Goal: Task Accomplishment & Management: Manage account settings

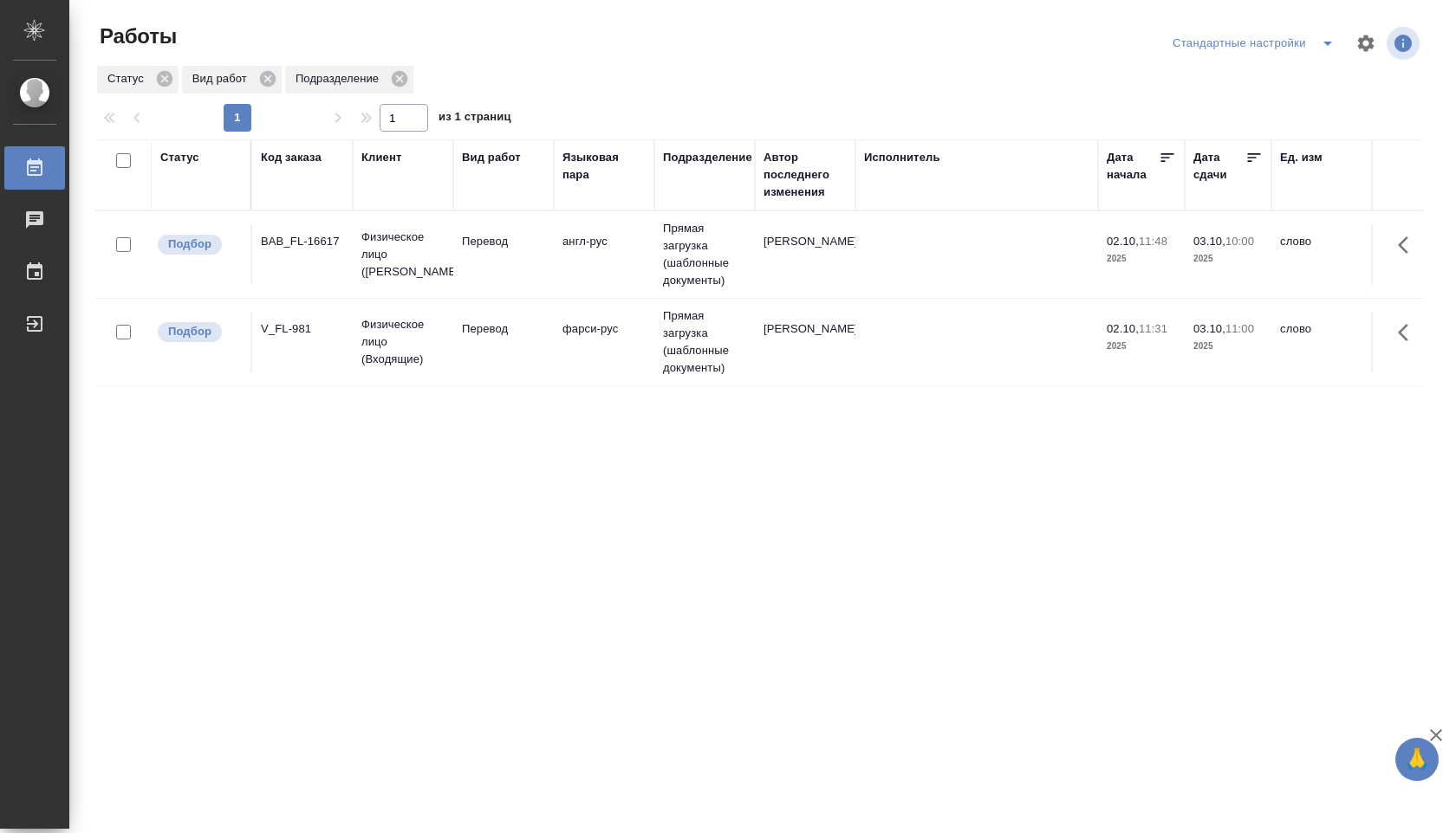
scroll to position [0, 74]
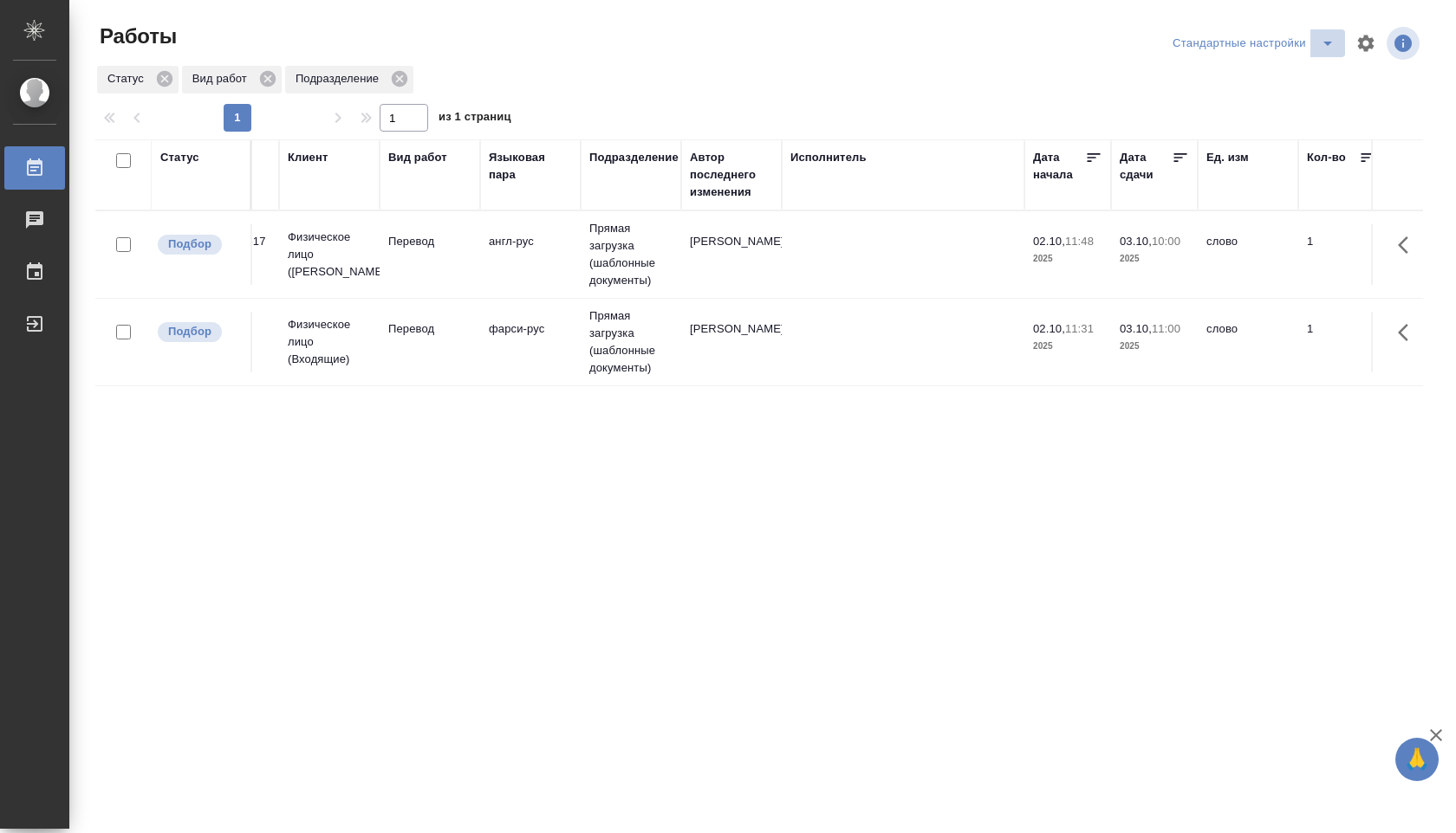
click at [1326, 35] on icon "split button" at bounding box center [1328, 43] width 21 height 21
click at [1291, 73] on li "В работе" at bounding box center [1253, 77] width 181 height 28
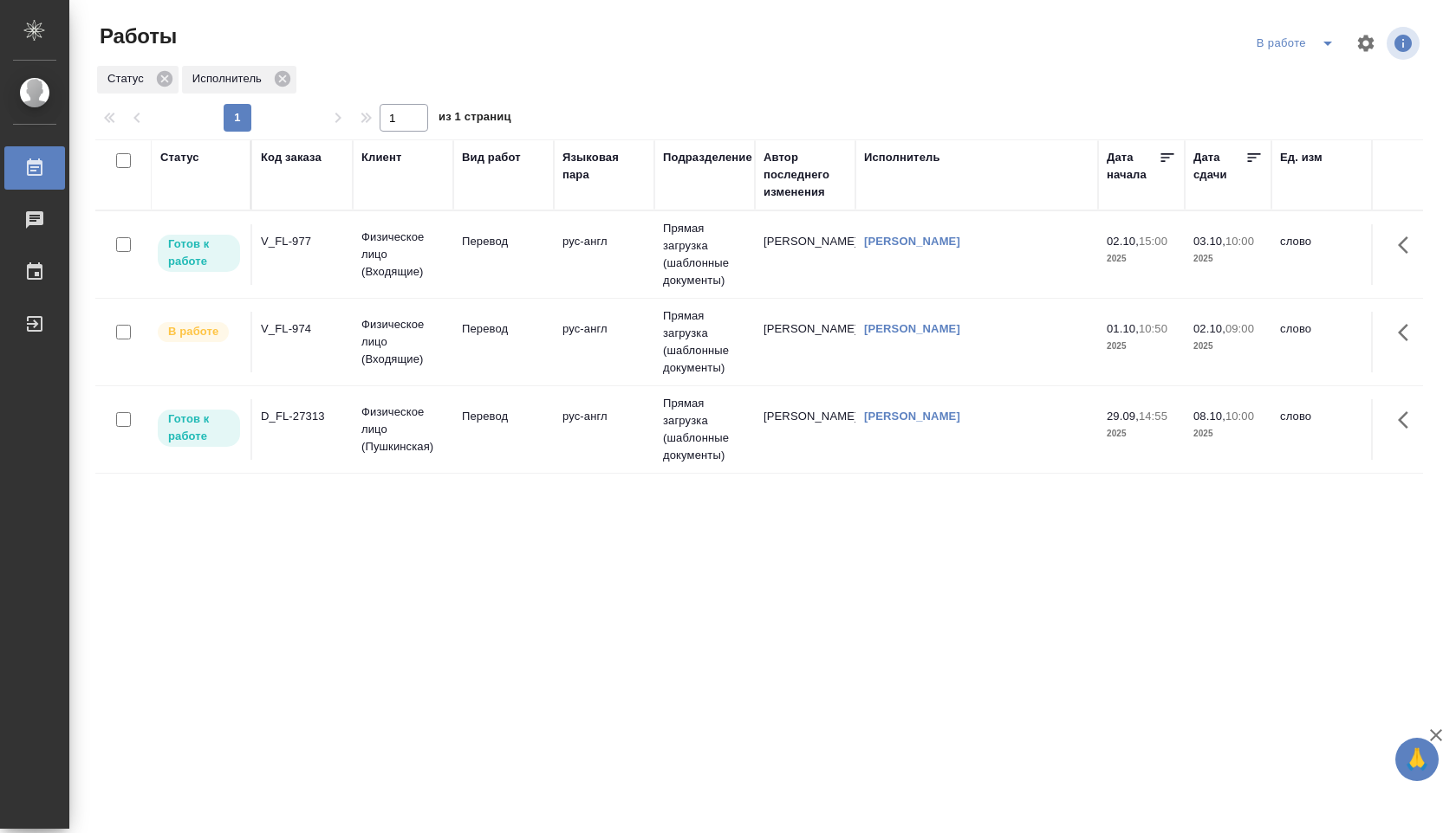
click at [1103, 262] on td "02.10, 15:00 2025" at bounding box center [1141, 254] width 87 height 60
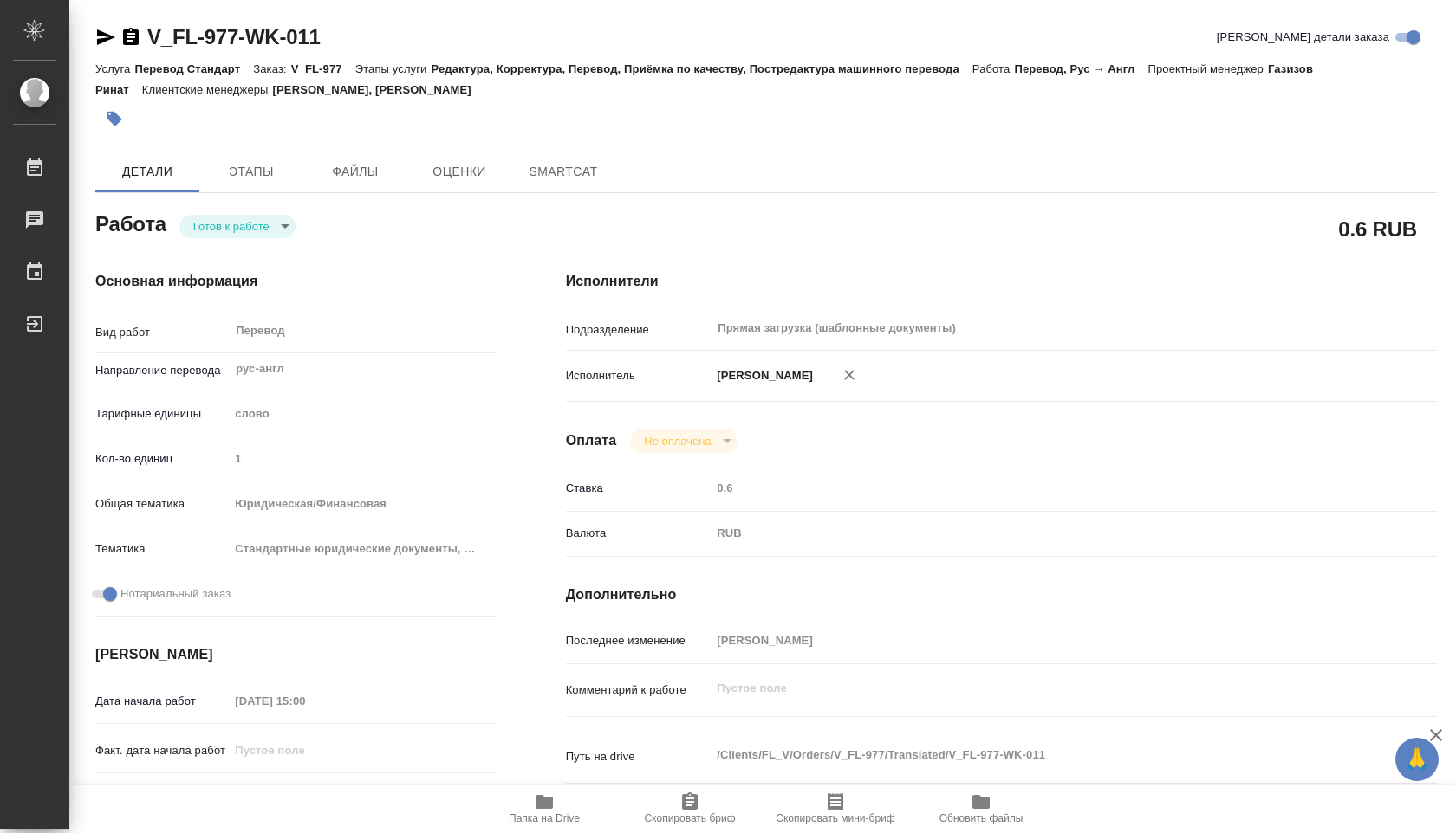
type textarea "x"
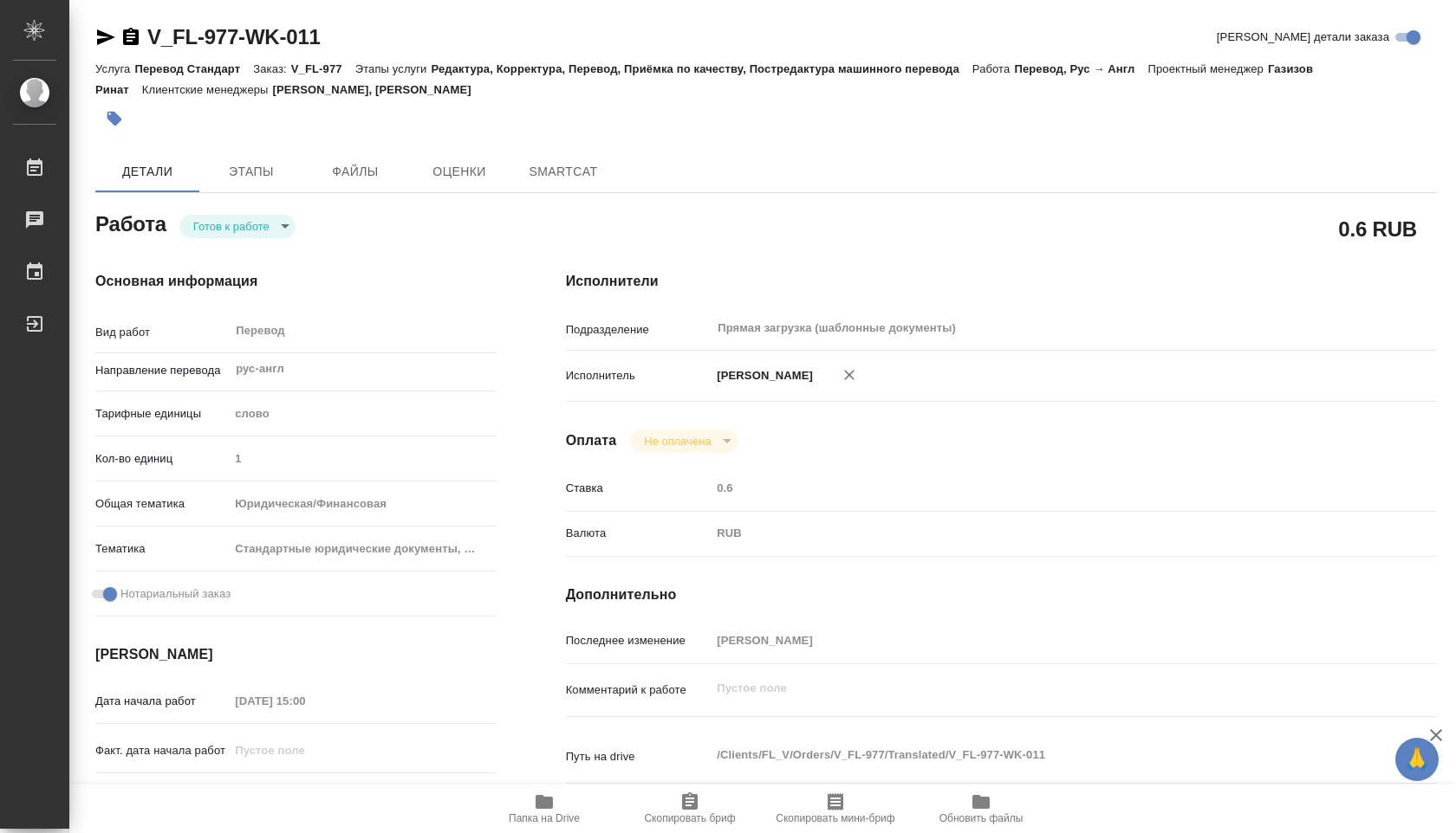
type textarea "x"
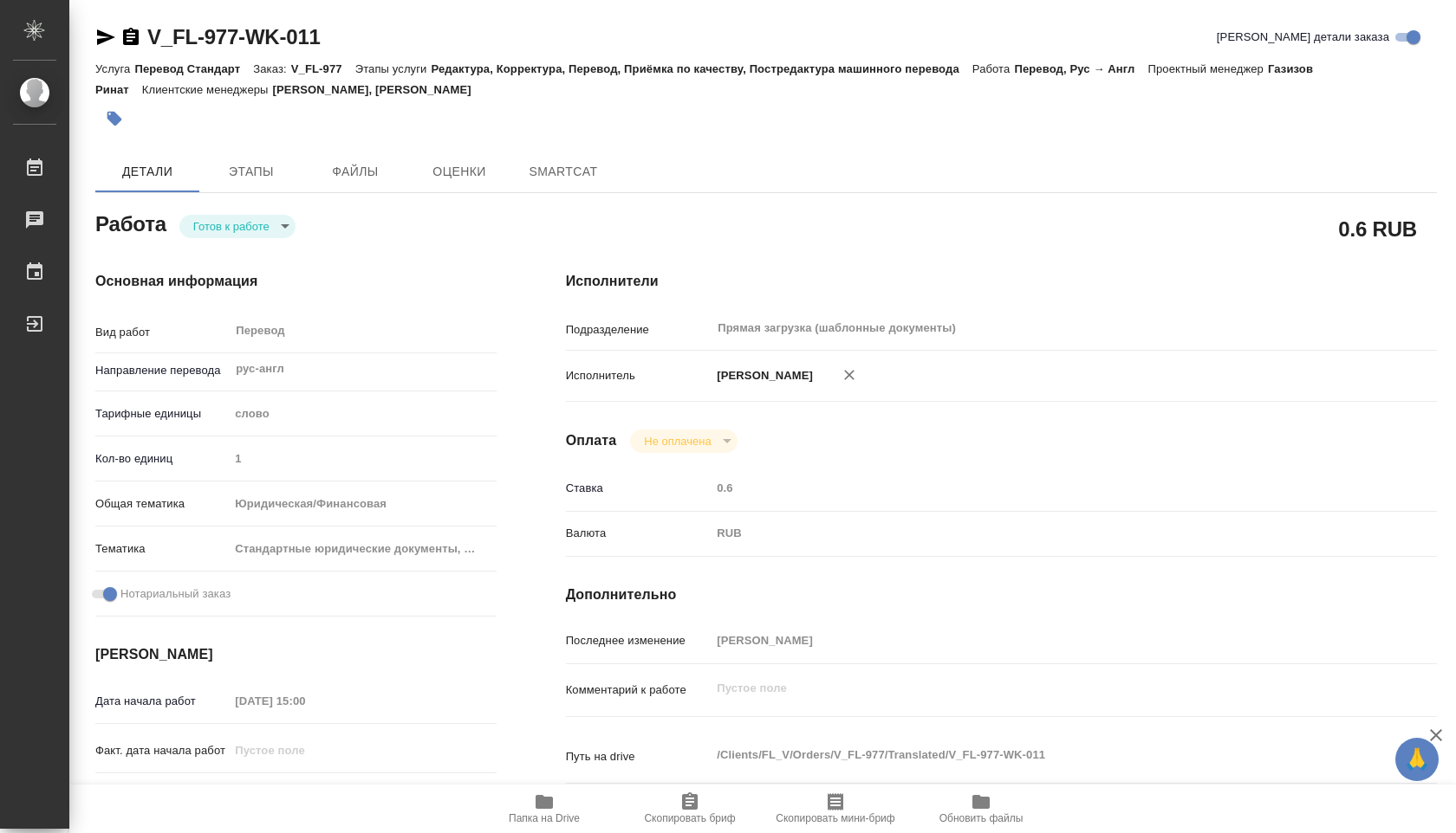
type textarea "x"
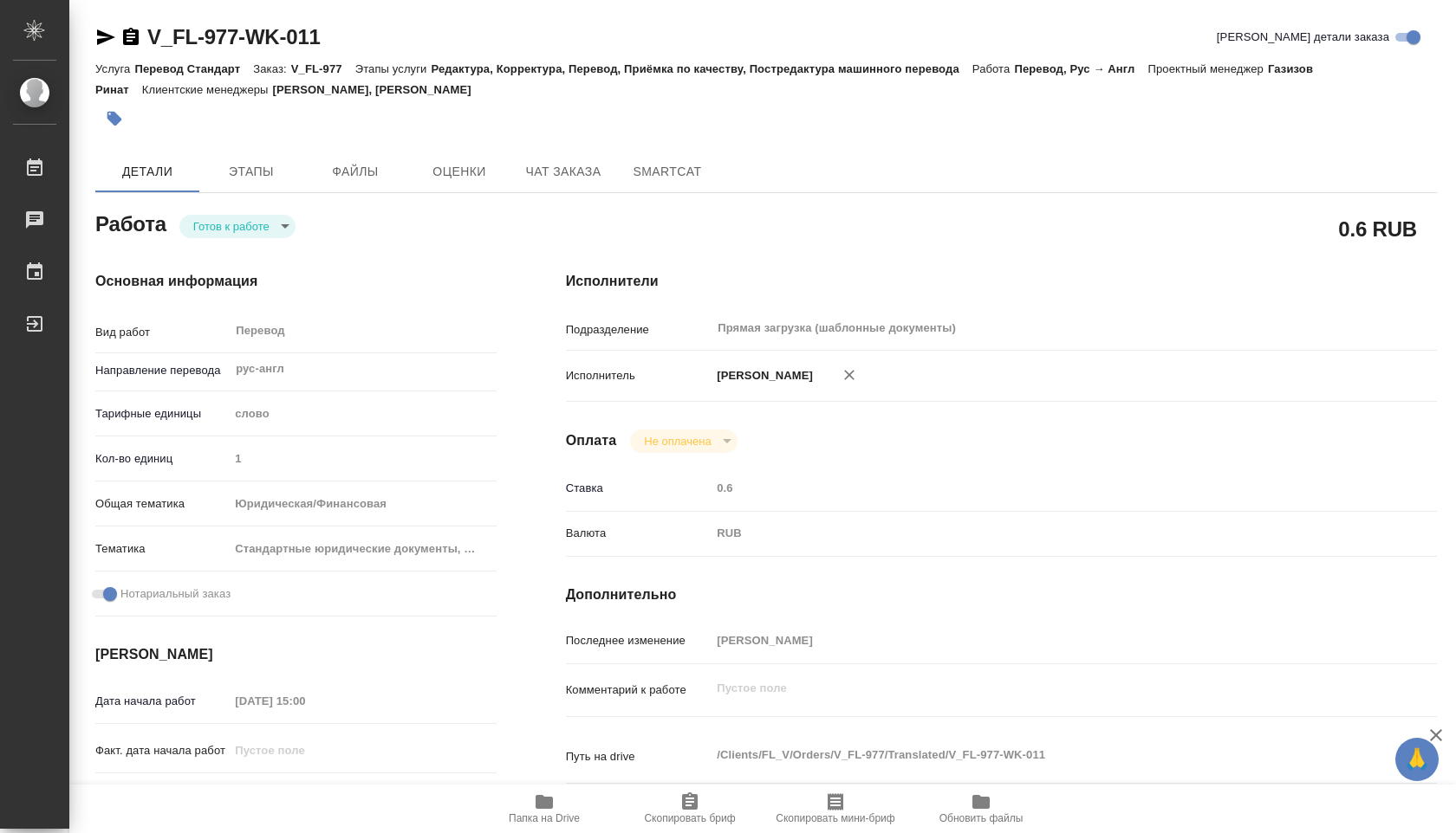
click at [287, 218] on body "🙏 .cls-1 fill:#fff; AWATERA Shuvalova Anna Работы Чаты График Выйти V_FL-977-WK…" at bounding box center [728, 416] width 1456 height 833
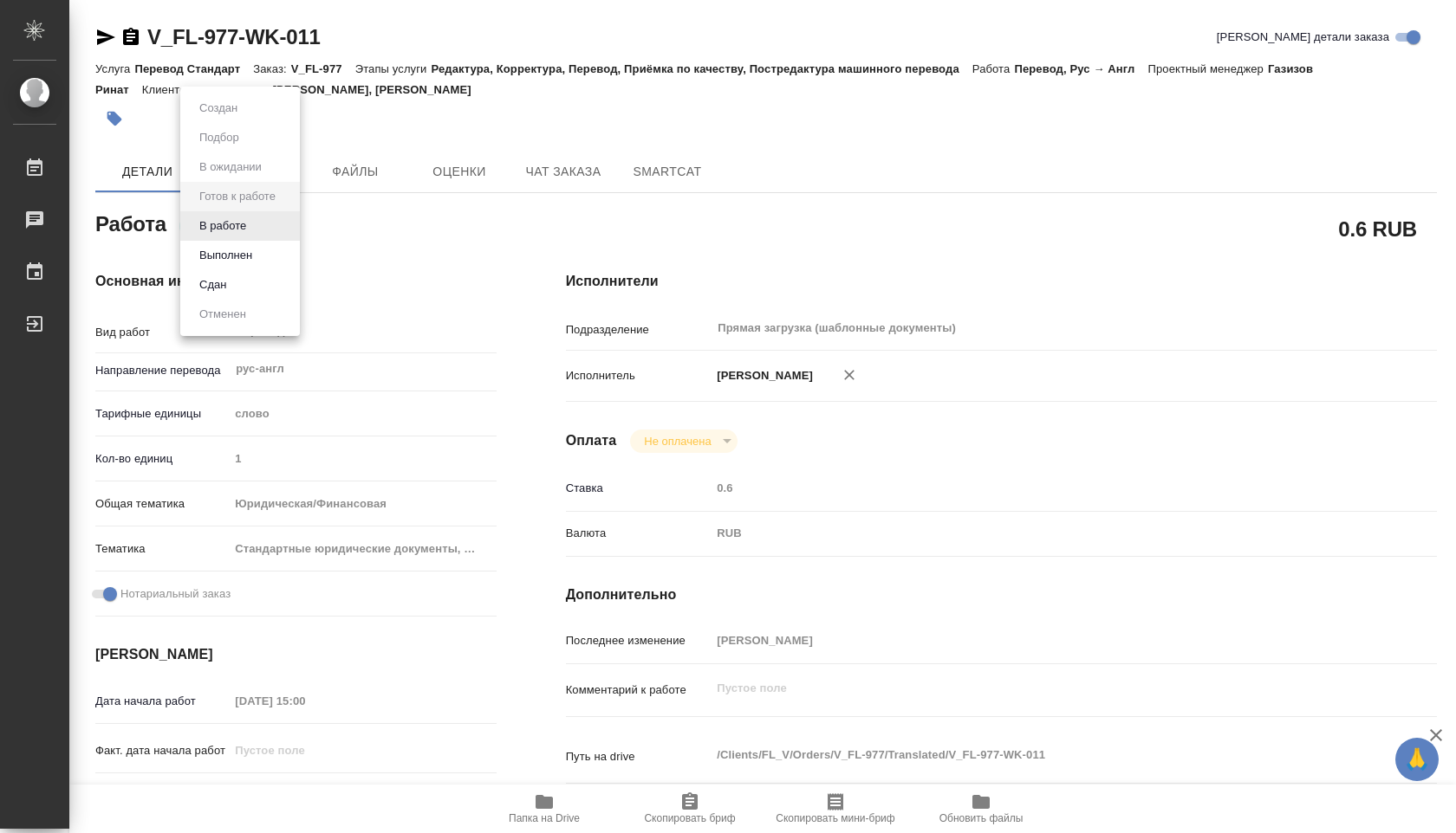
type textarea "x"
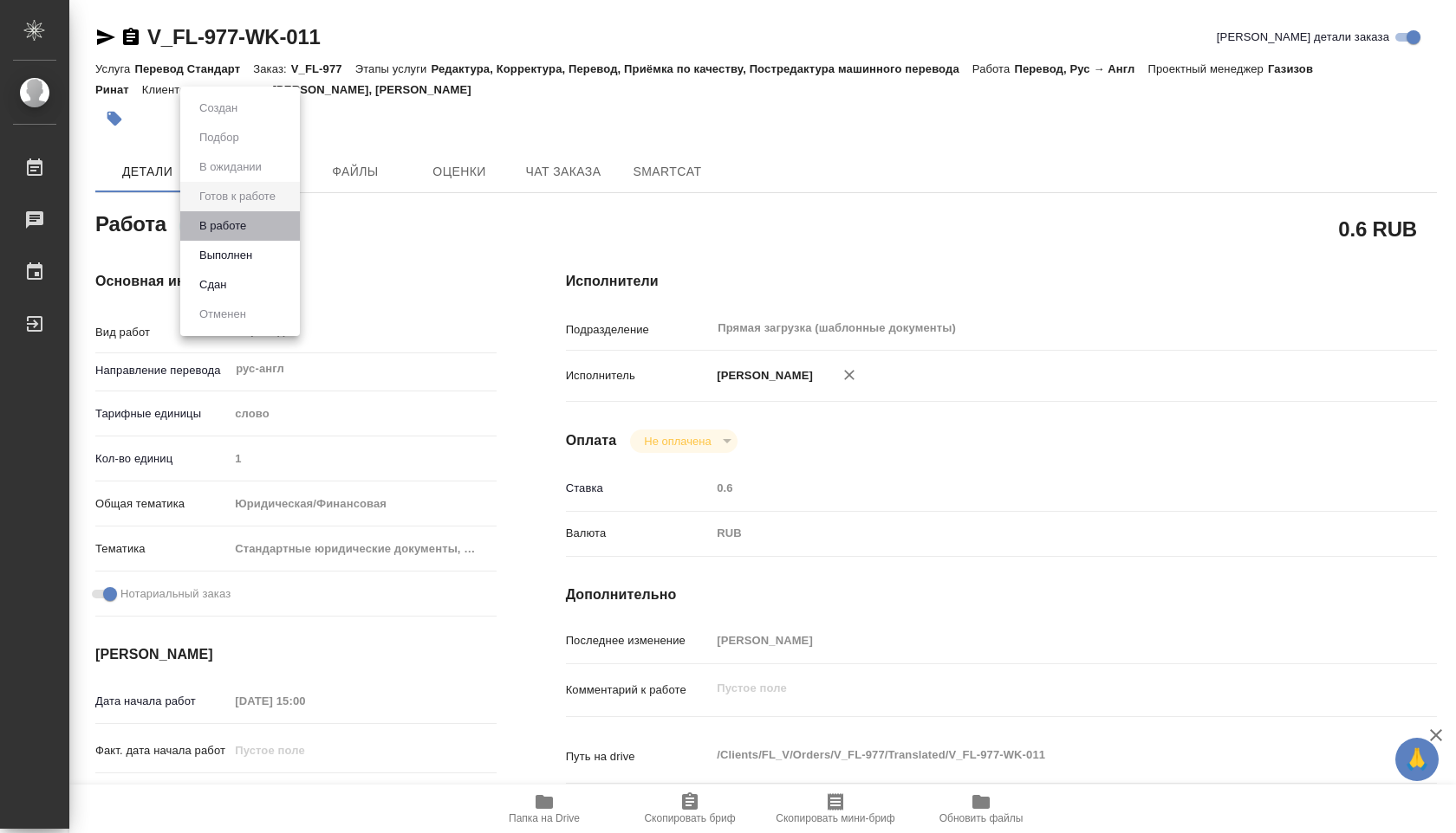
click at [255, 225] on li "В работе" at bounding box center [239, 226] width 120 height 30
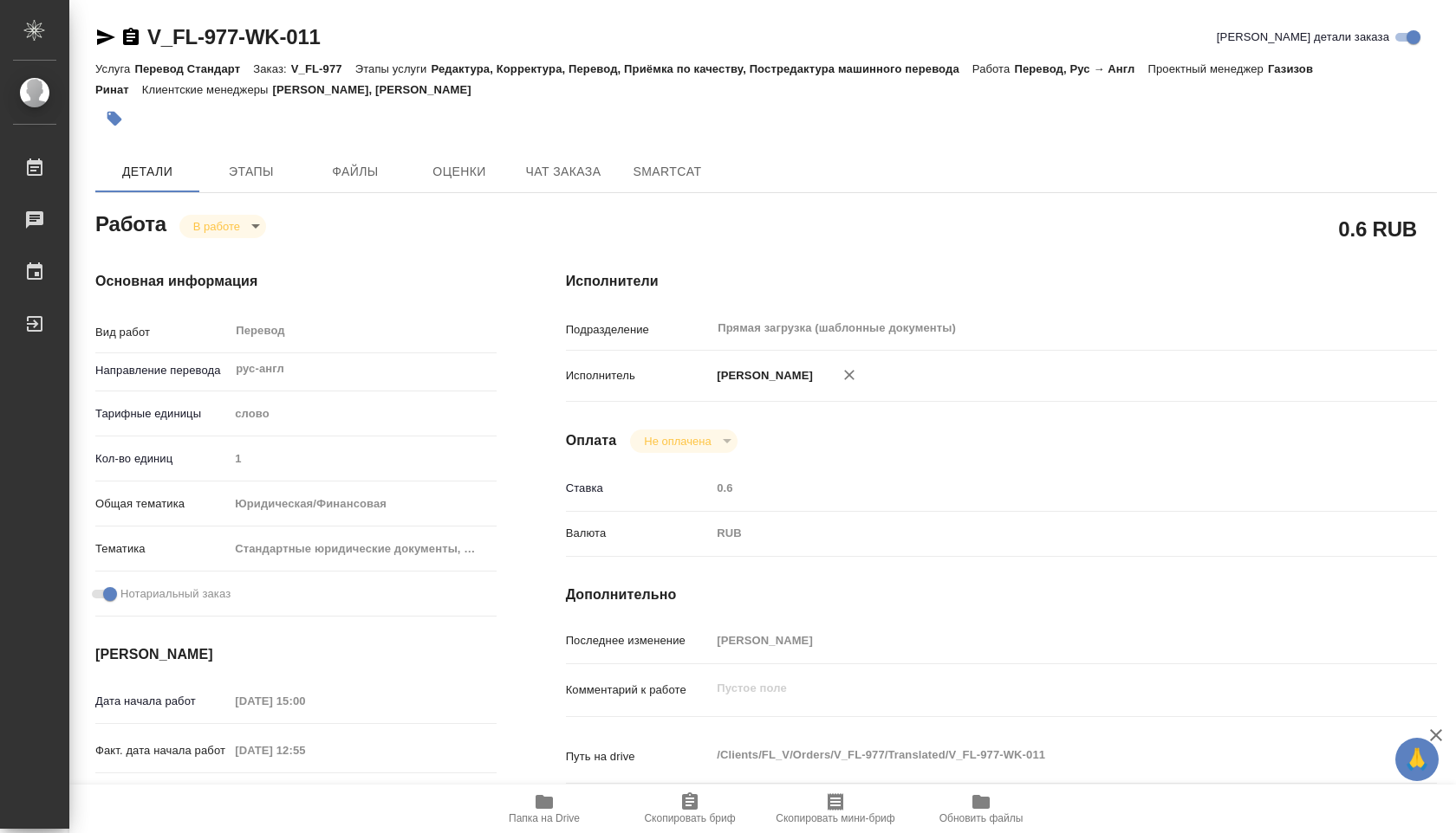
type textarea "x"
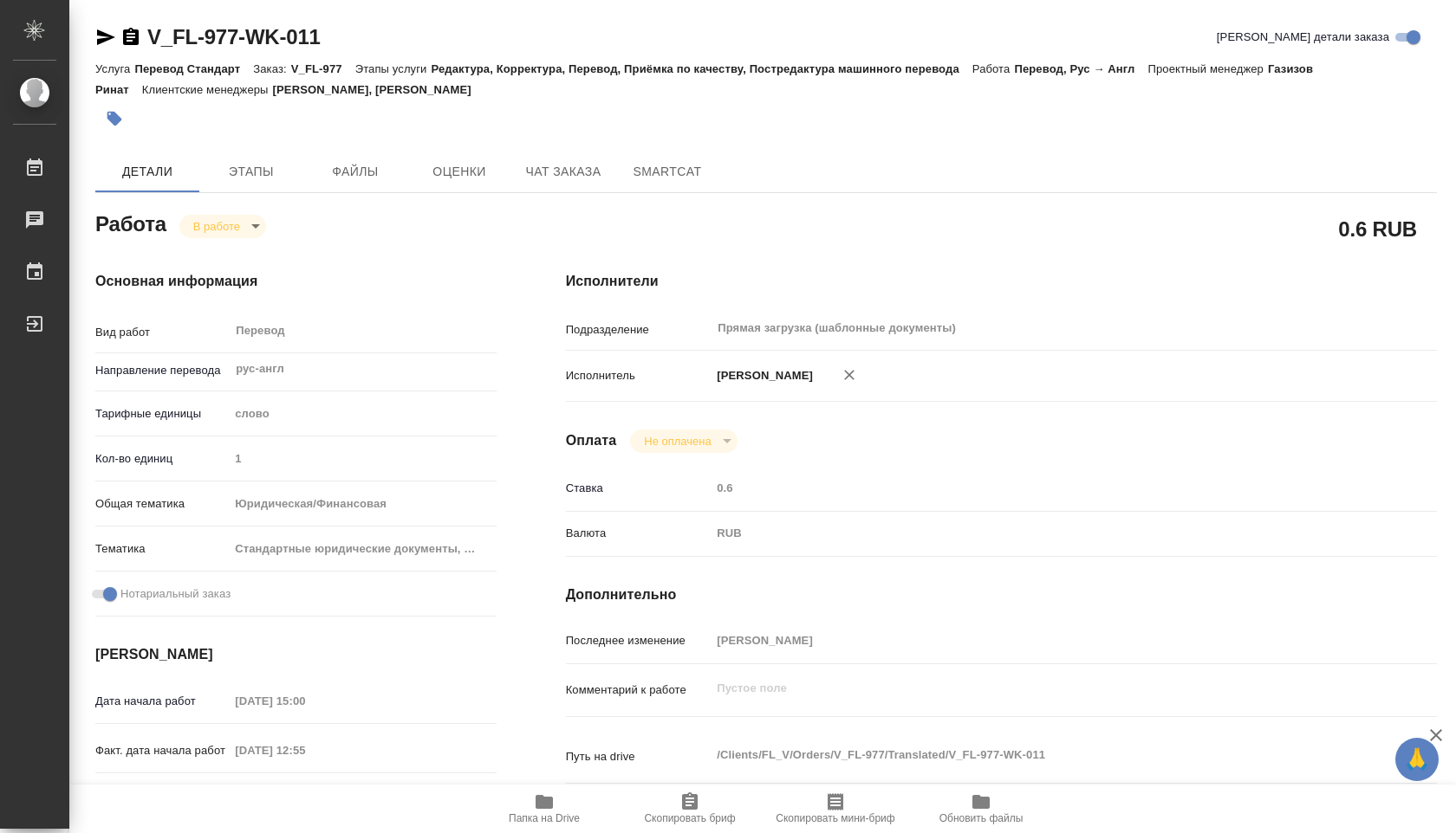
type textarea "x"
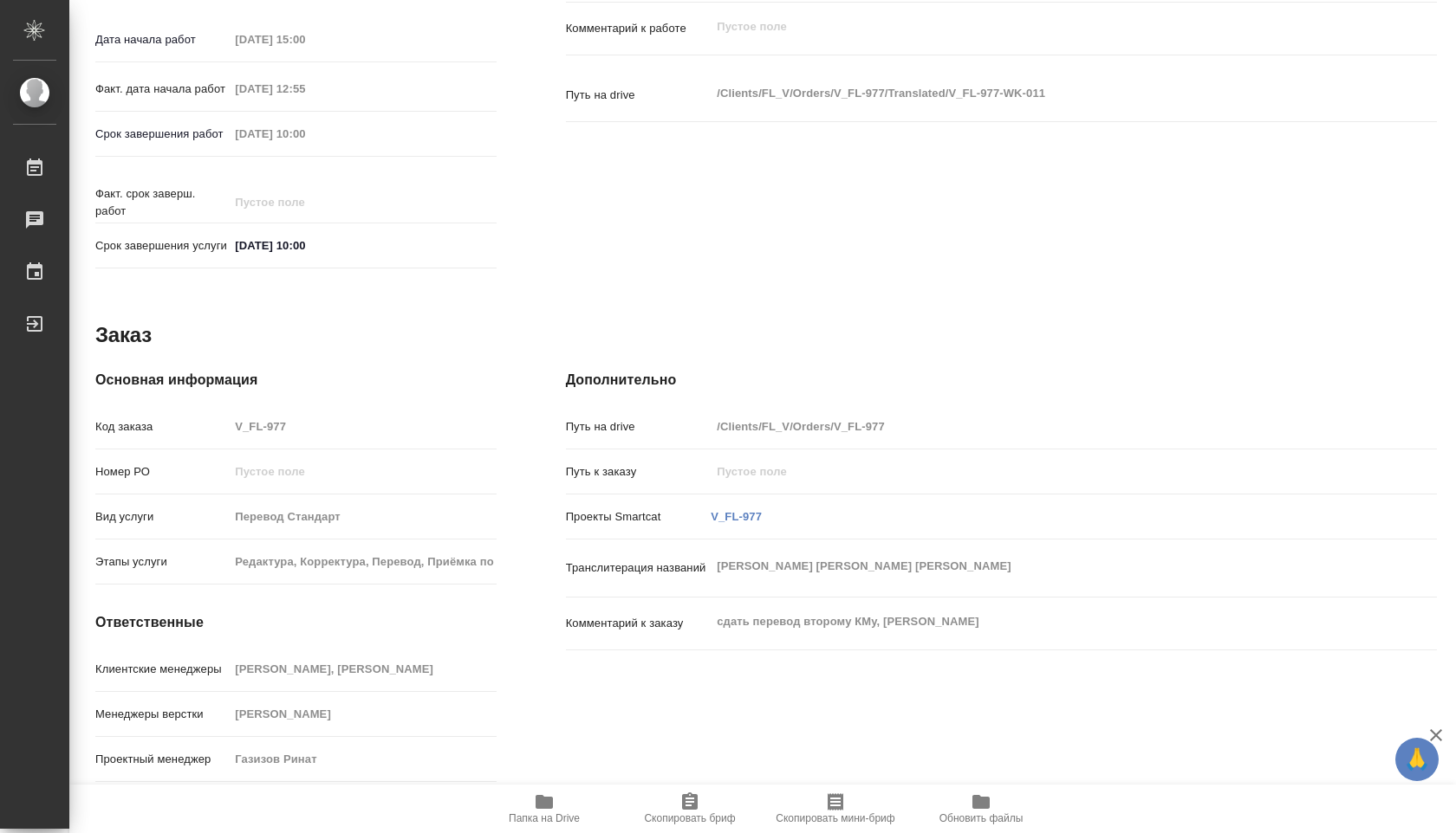
scroll to position [679, 0]
type textarea "x"
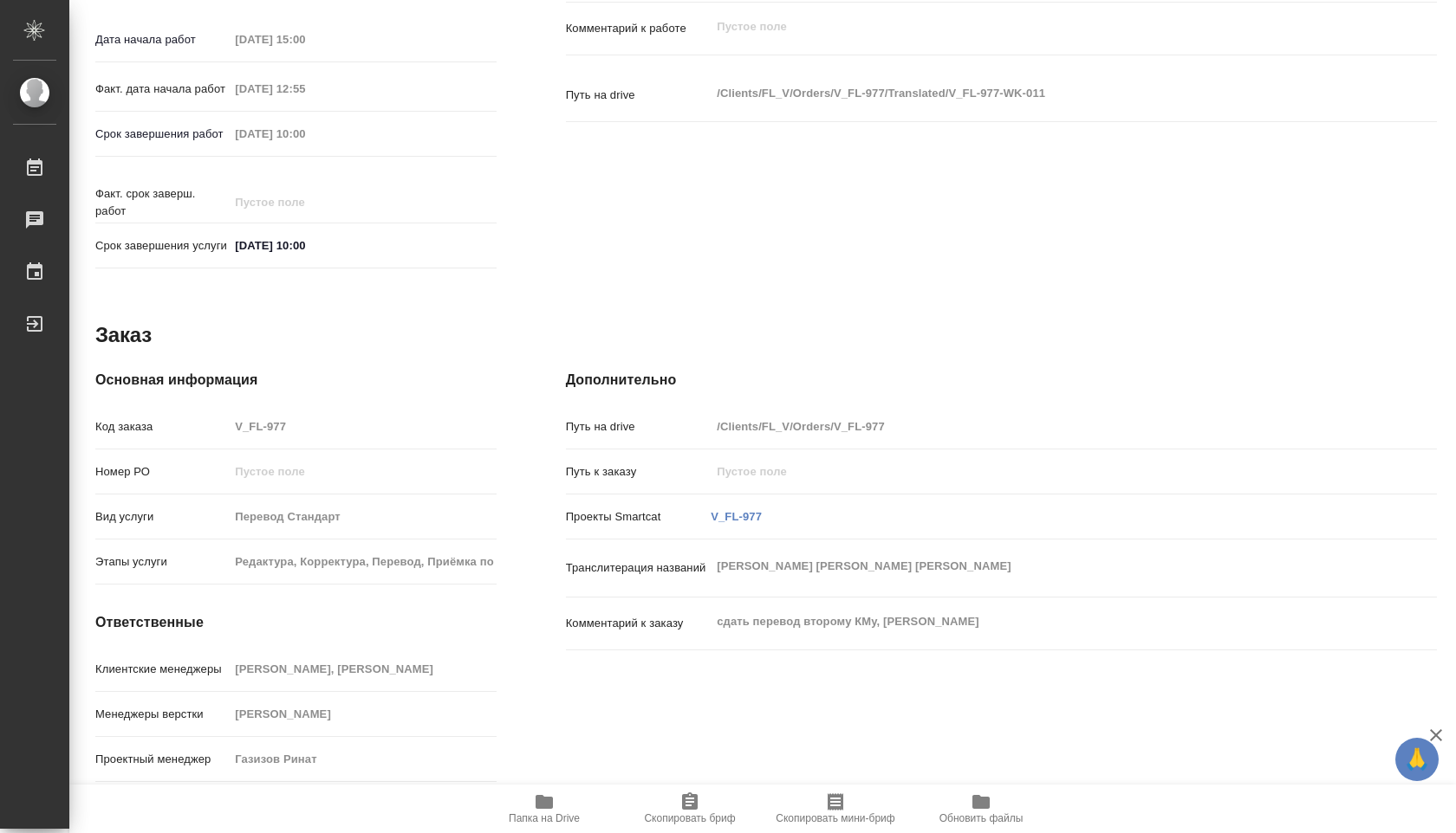
type textarea "x"
click at [526, 804] on span "Папка на Drive" at bounding box center [544, 808] width 124 height 33
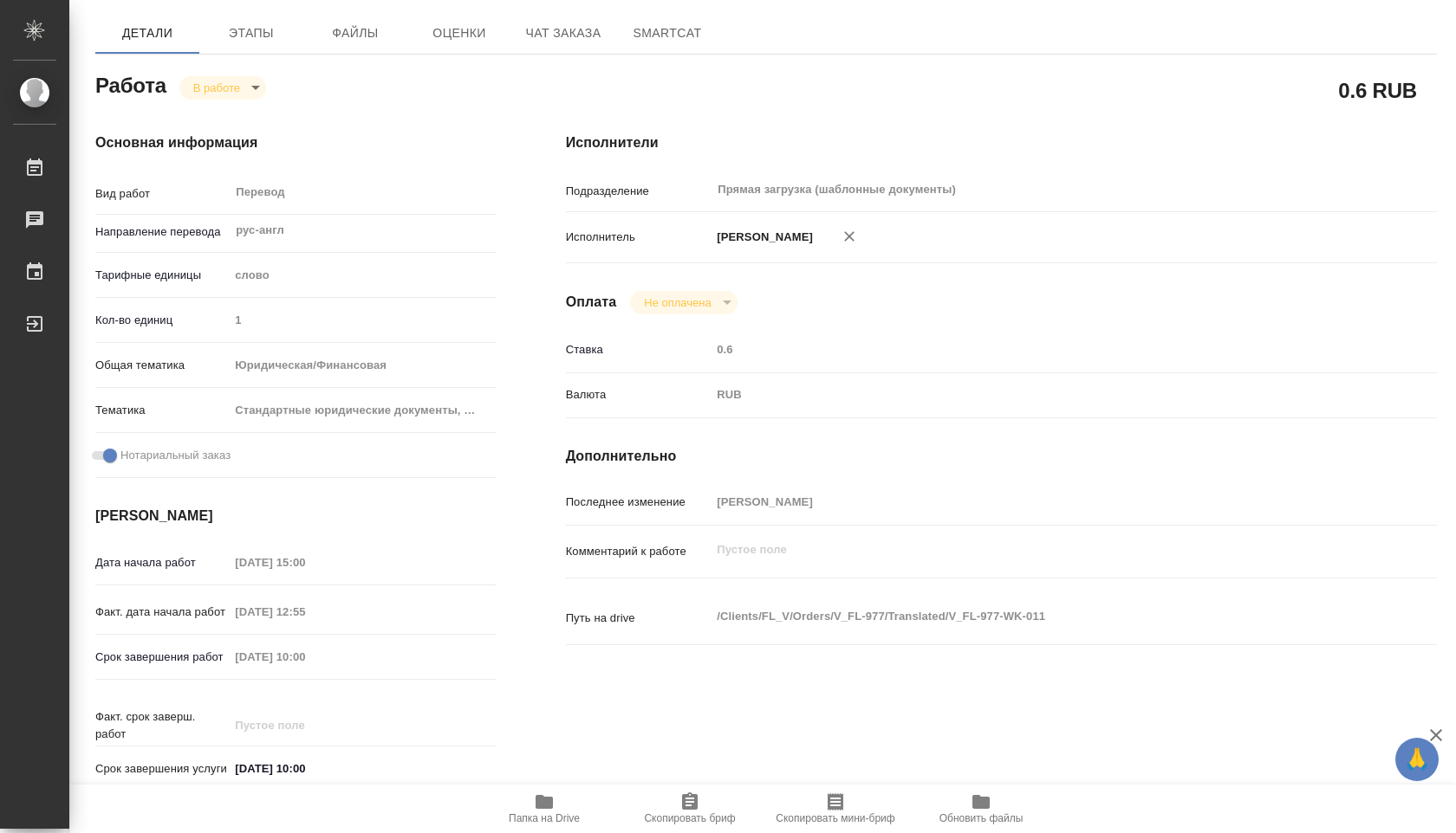
scroll to position [0, 0]
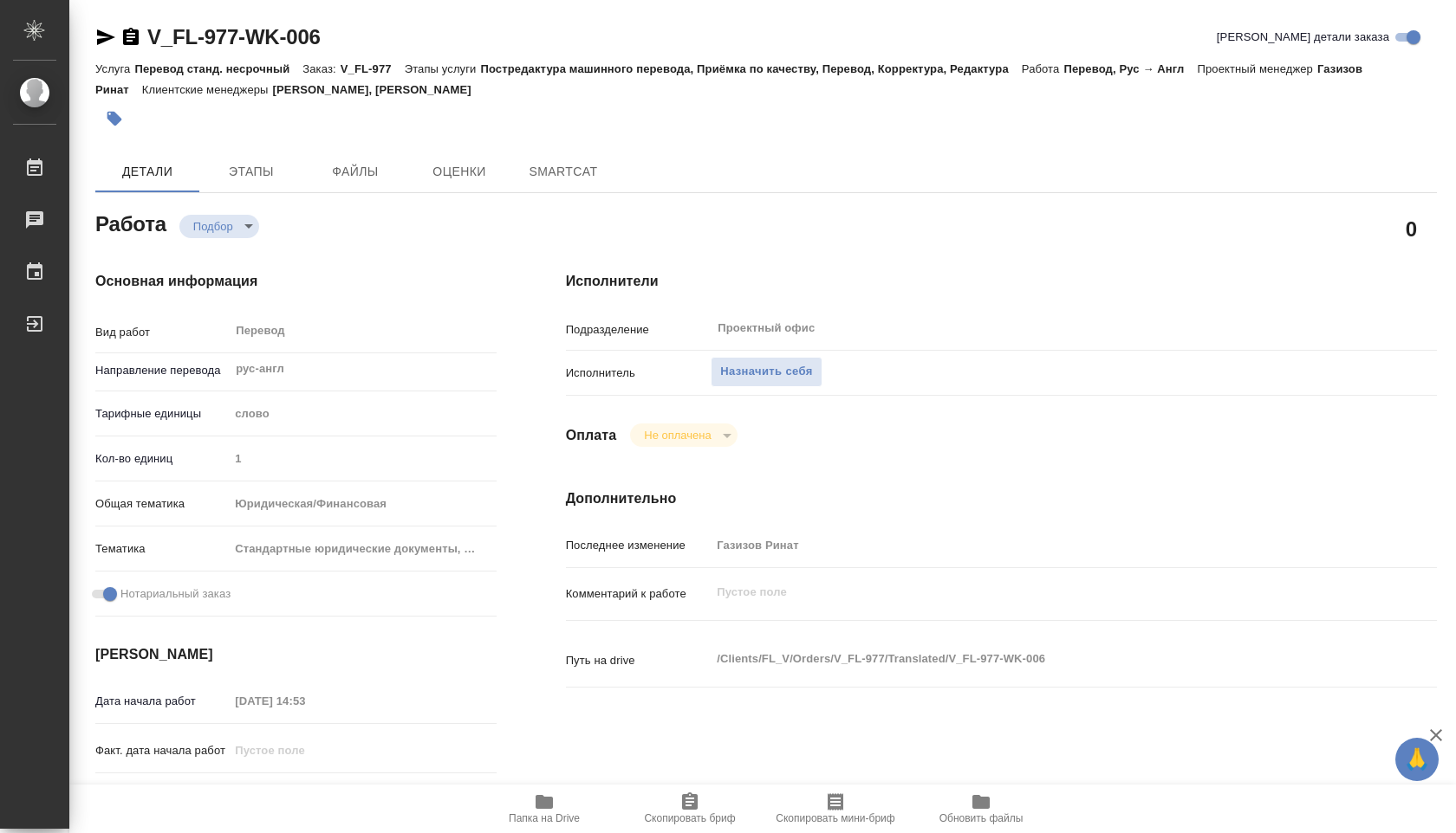
type textarea "x"
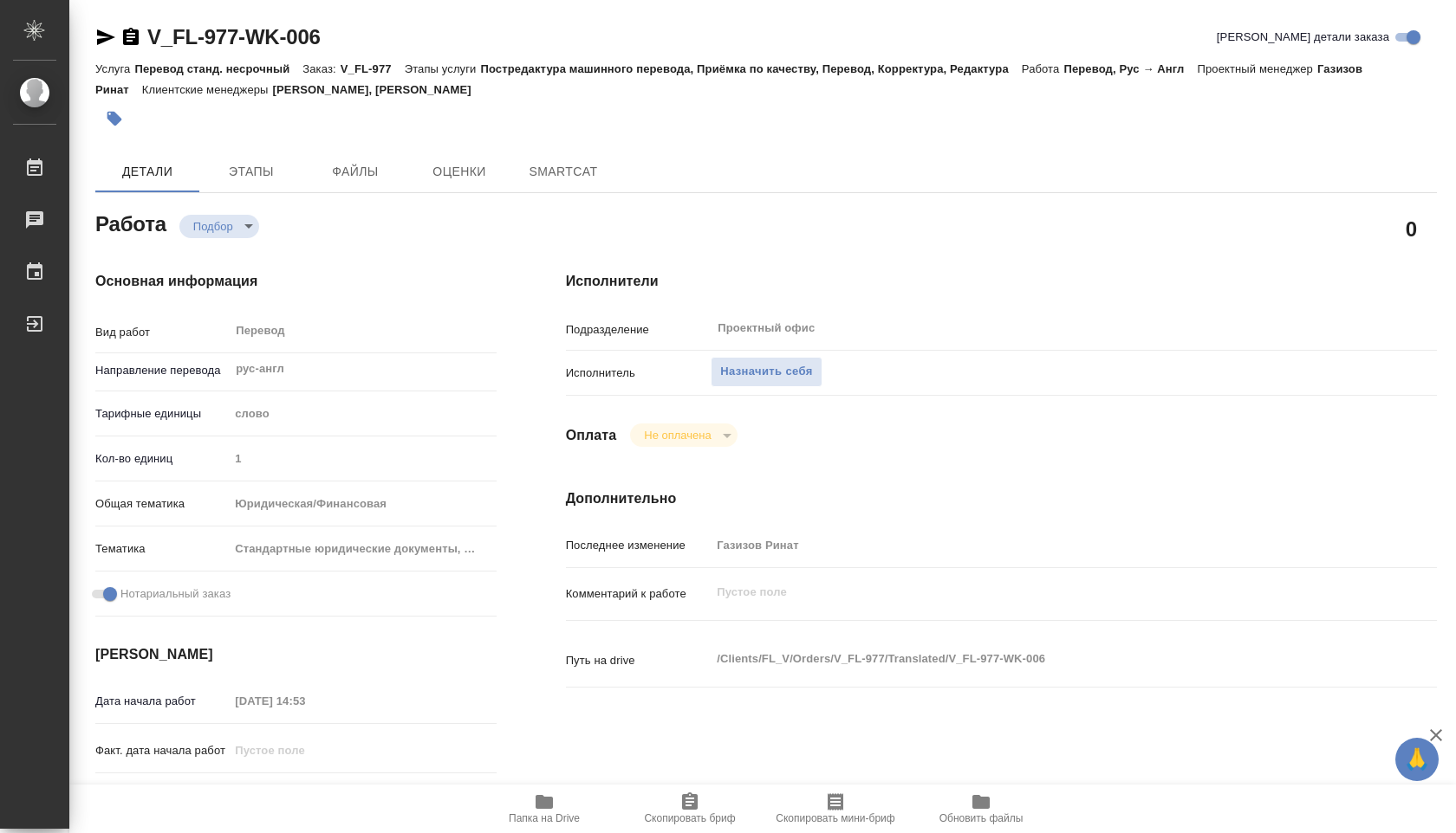
type textarea "x"
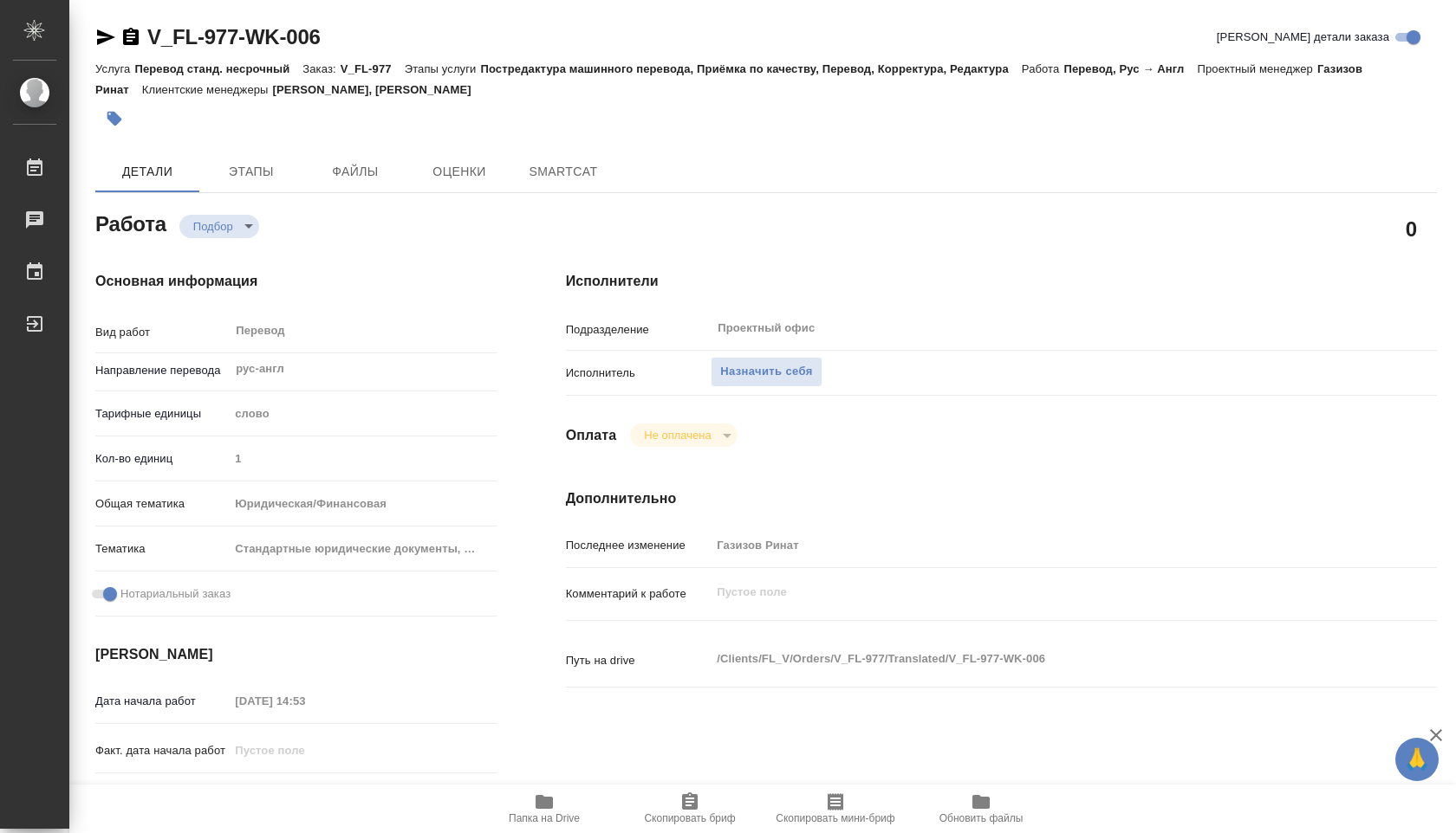
type textarea "x"
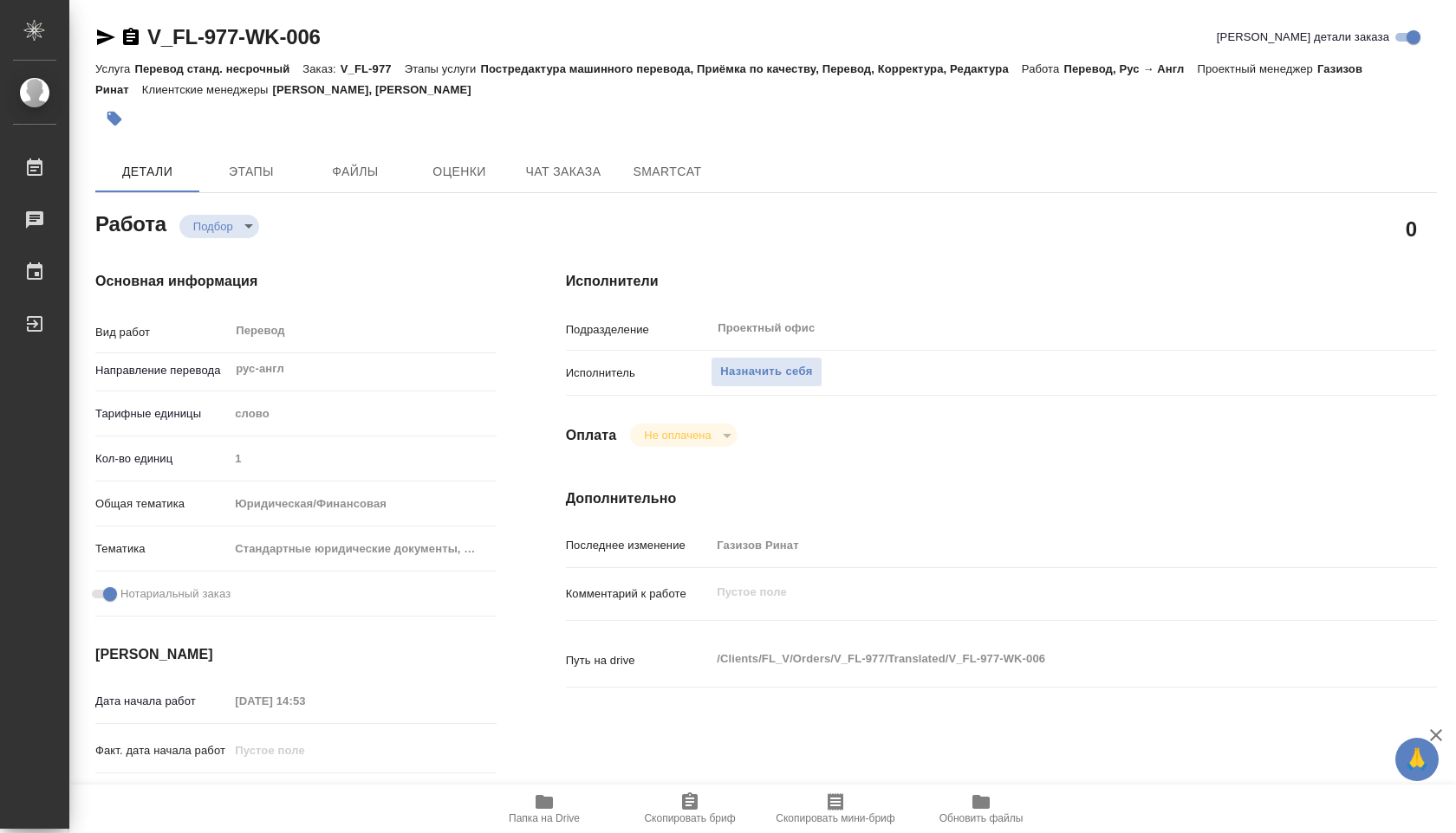
type textarea "x"
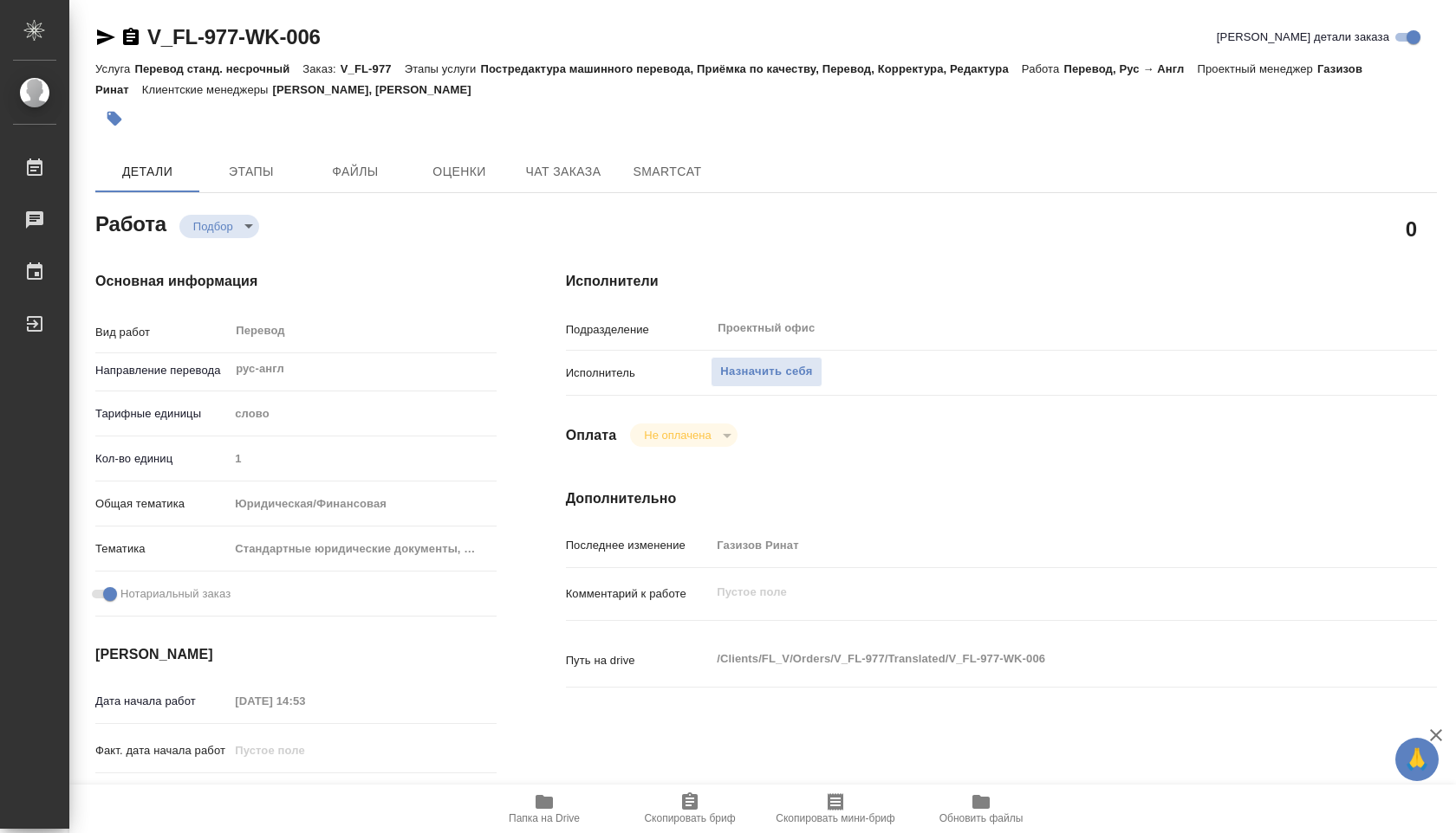
type textarea "x"
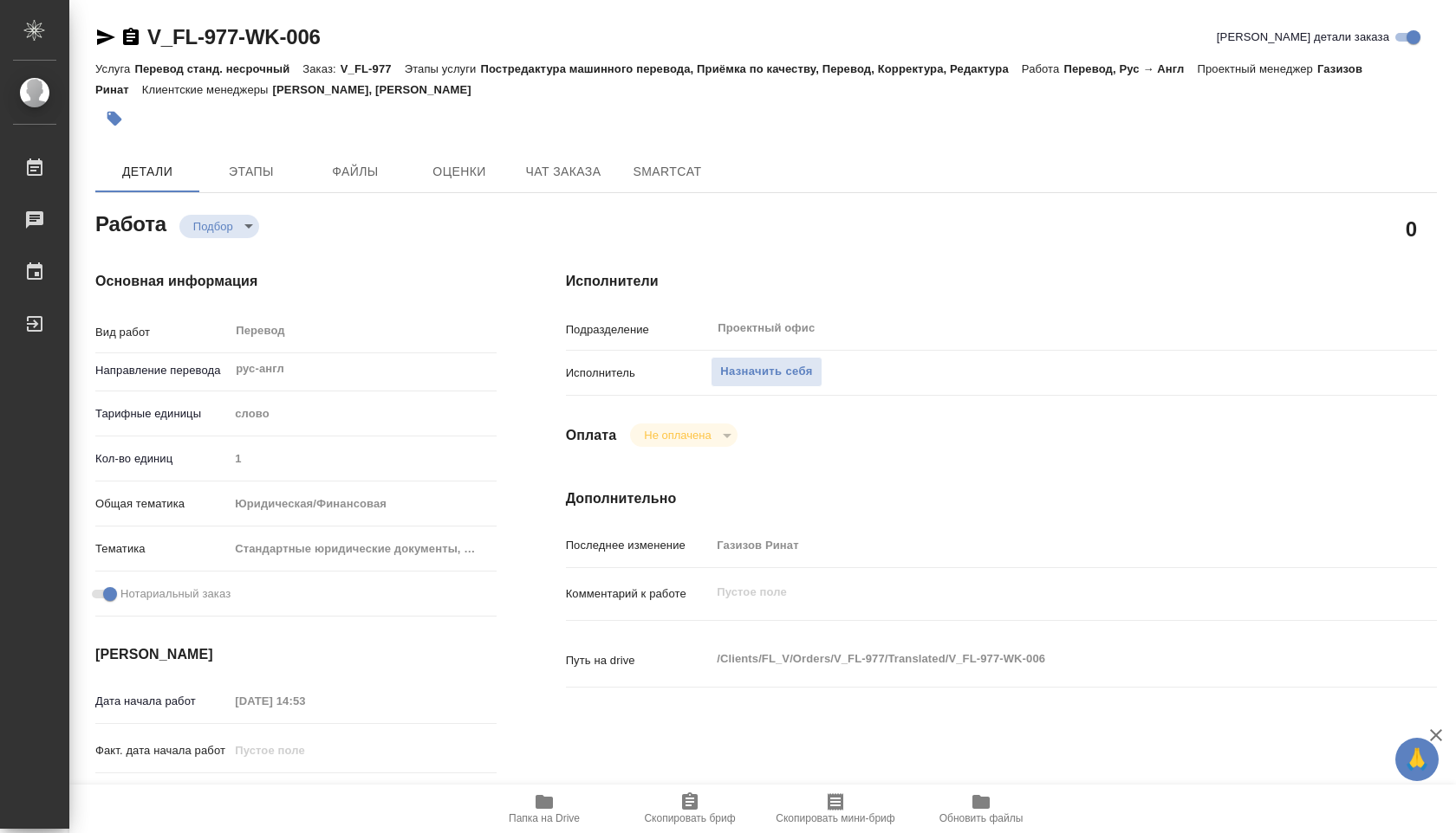
type textarea "x"
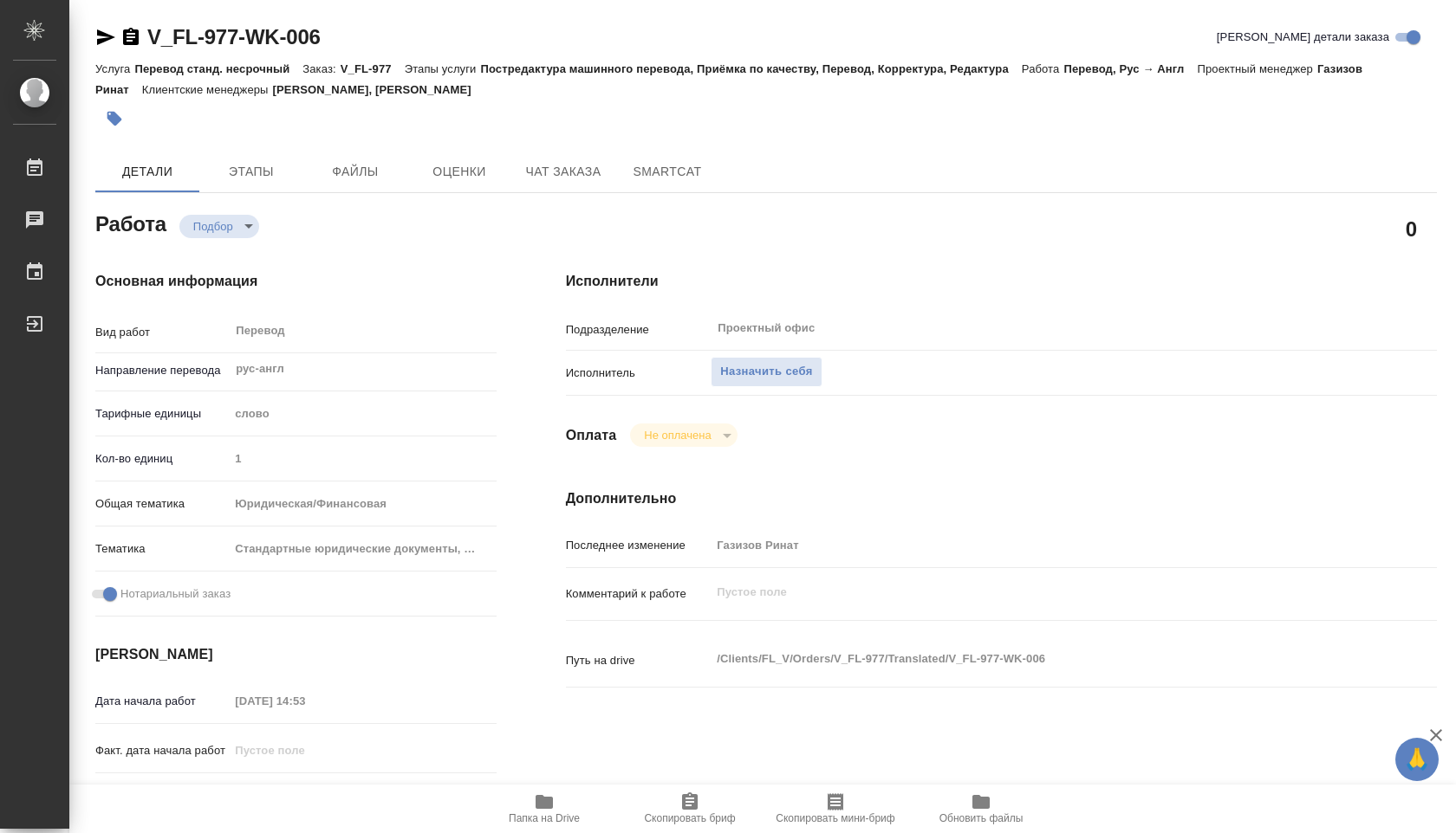
click at [755, 354] on div "Подразделение Проектный офис ​" at bounding box center [1001, 335] width 871 height 45
click at [759, 371] on span "Назначить себя" at bounding box center [766, 372] width 92 height 20
type textarea "x"
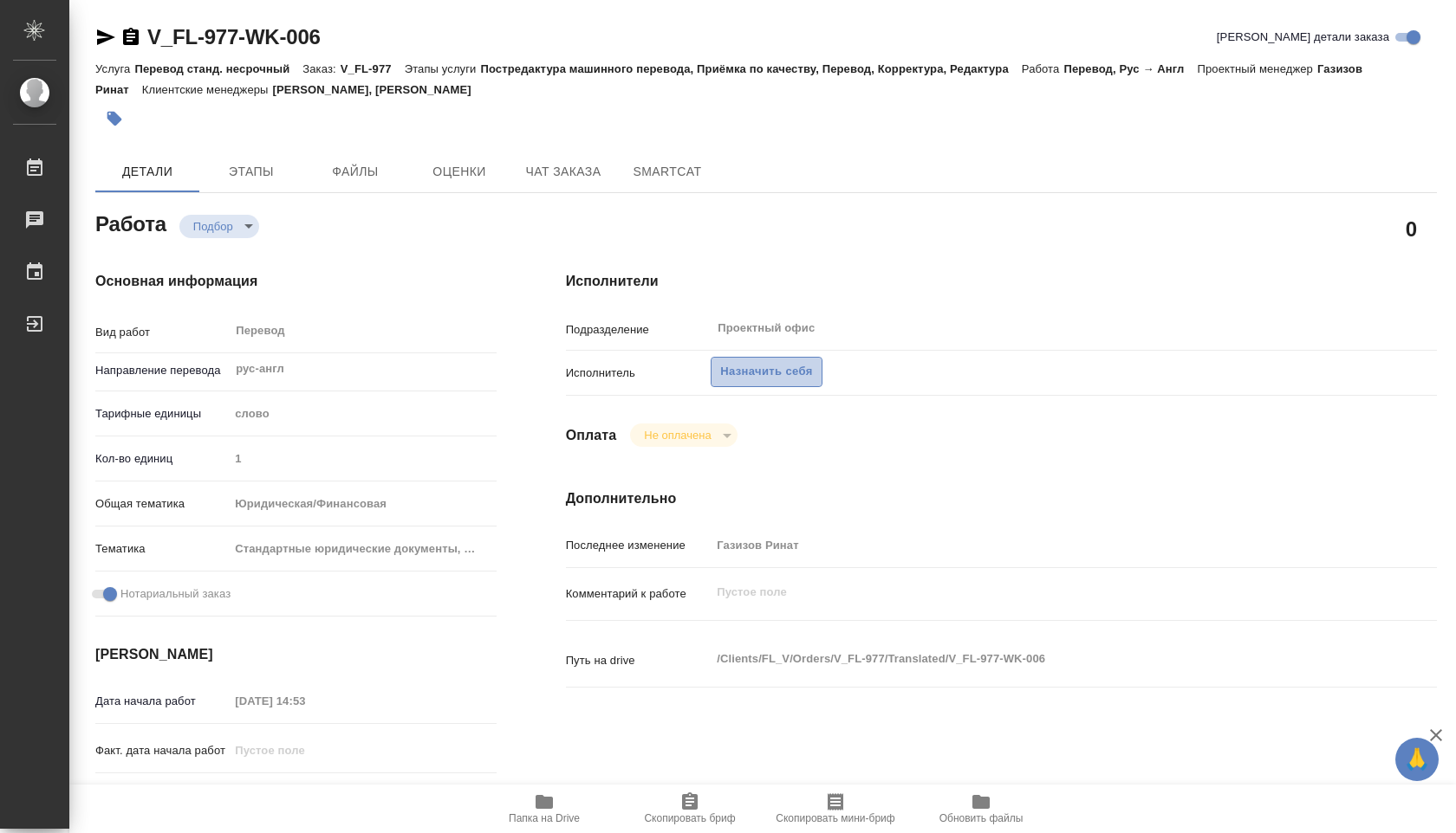
type textarea "x"
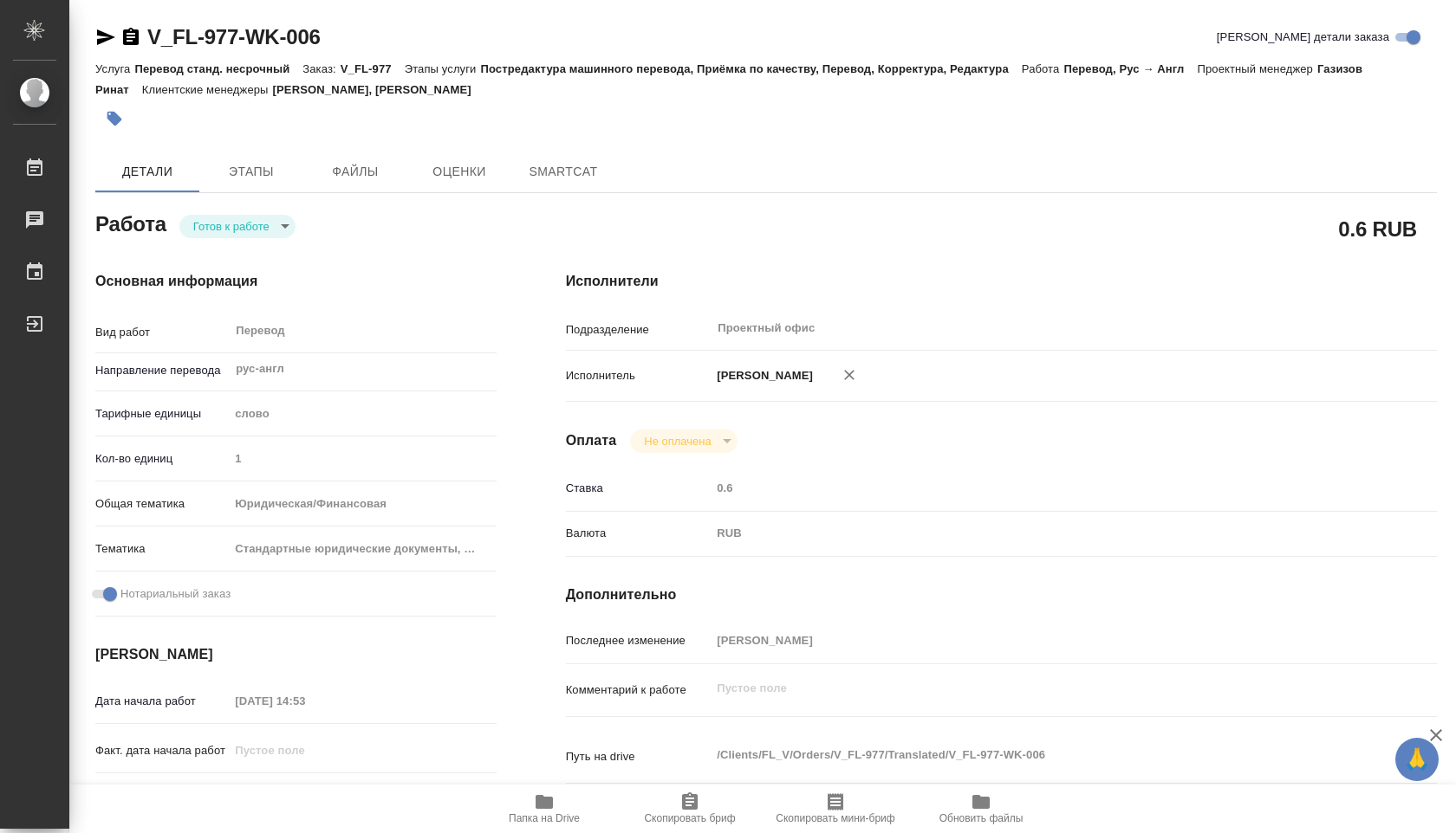
type textarea "x"
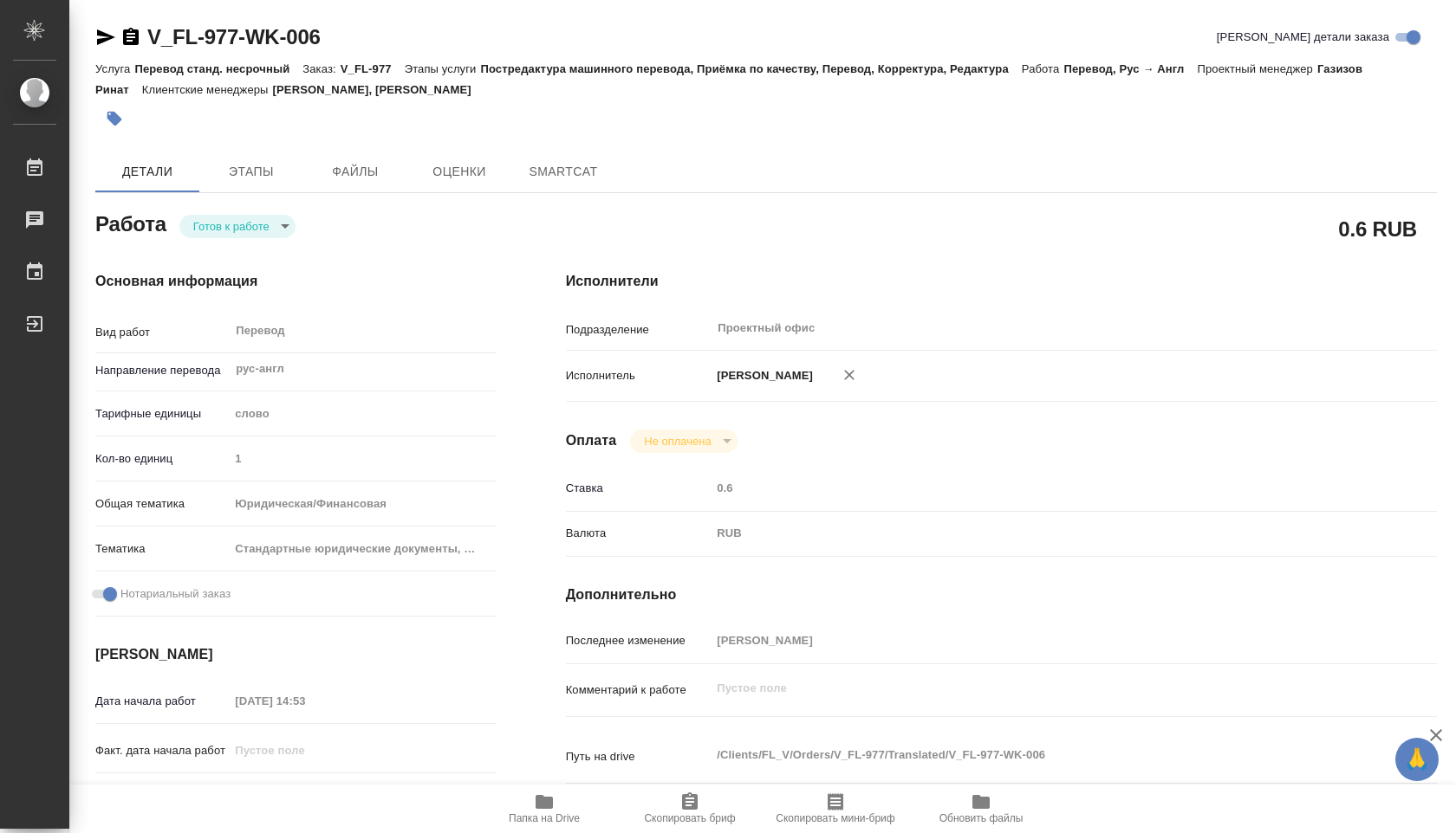
type textarea "x"
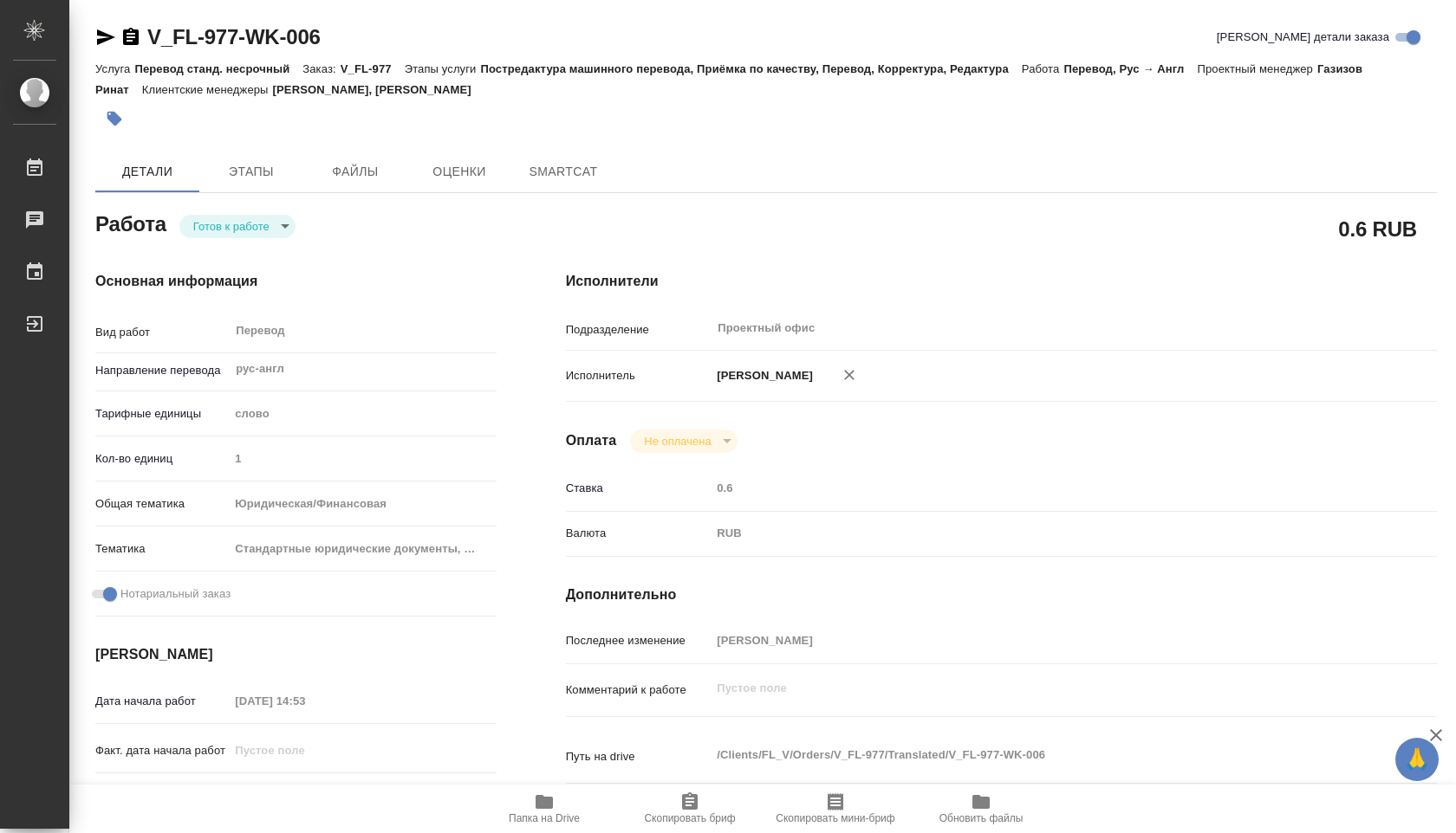
type textarea "x"
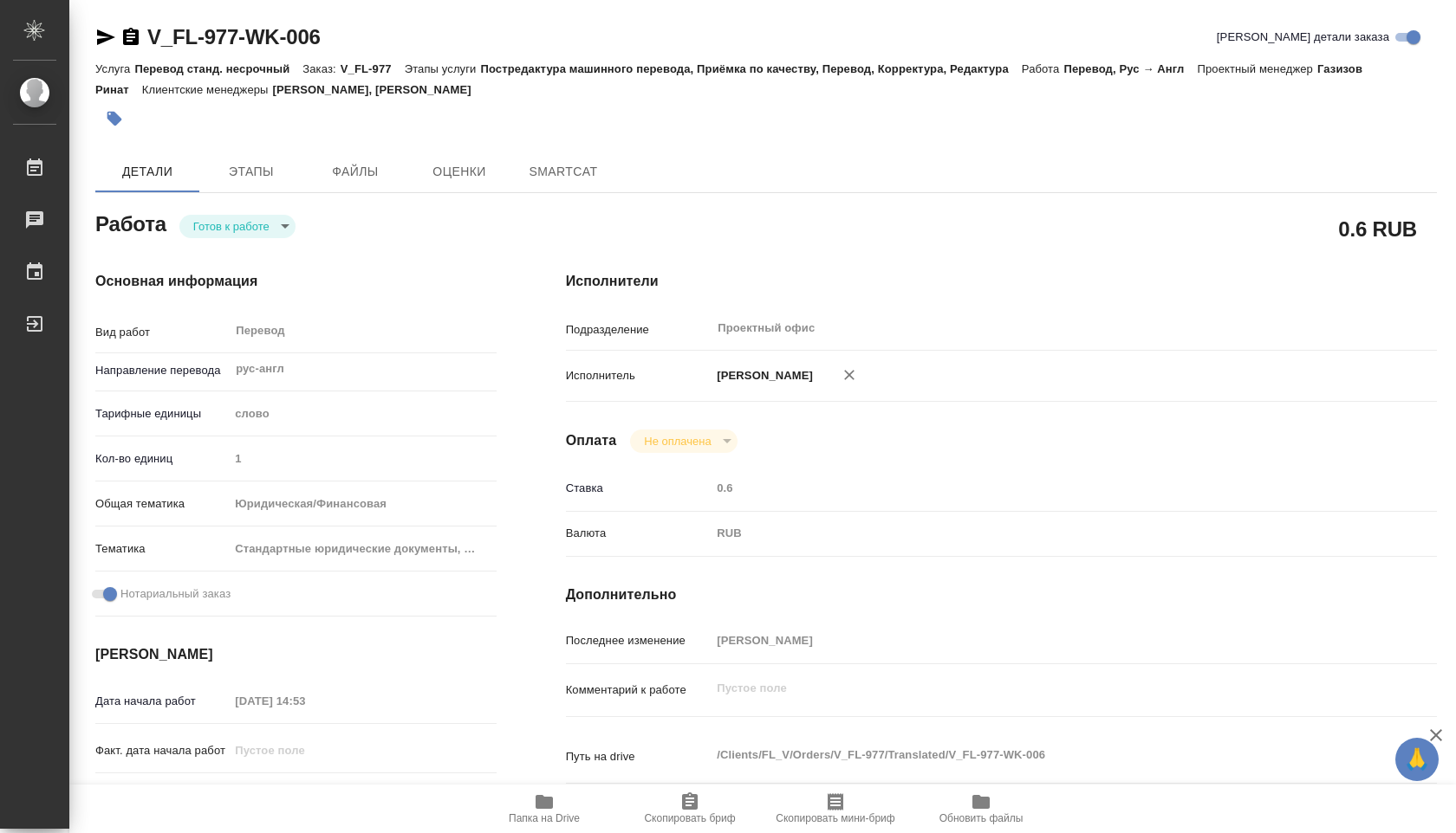
type textarea "x"
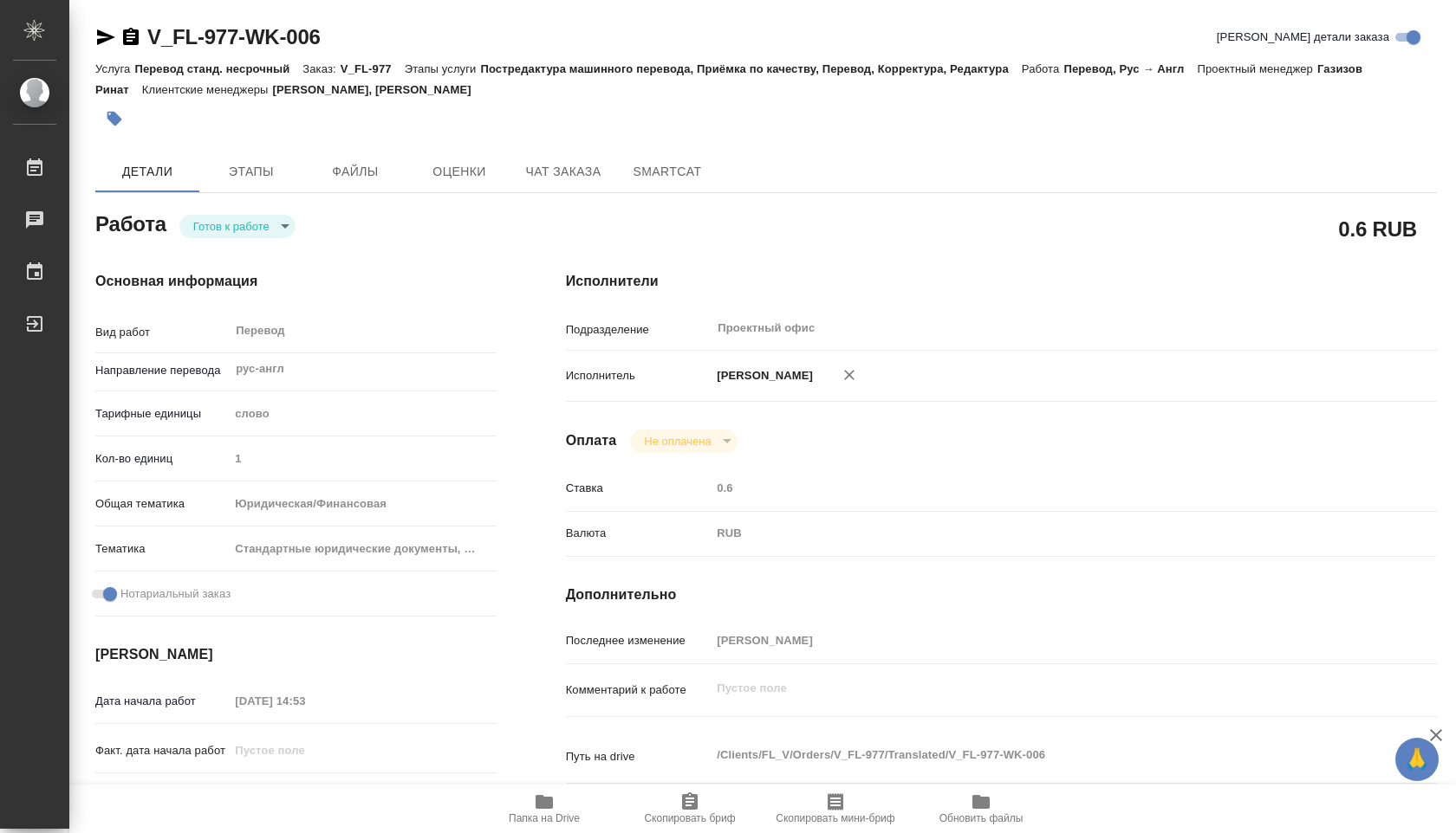
type textarea "x"
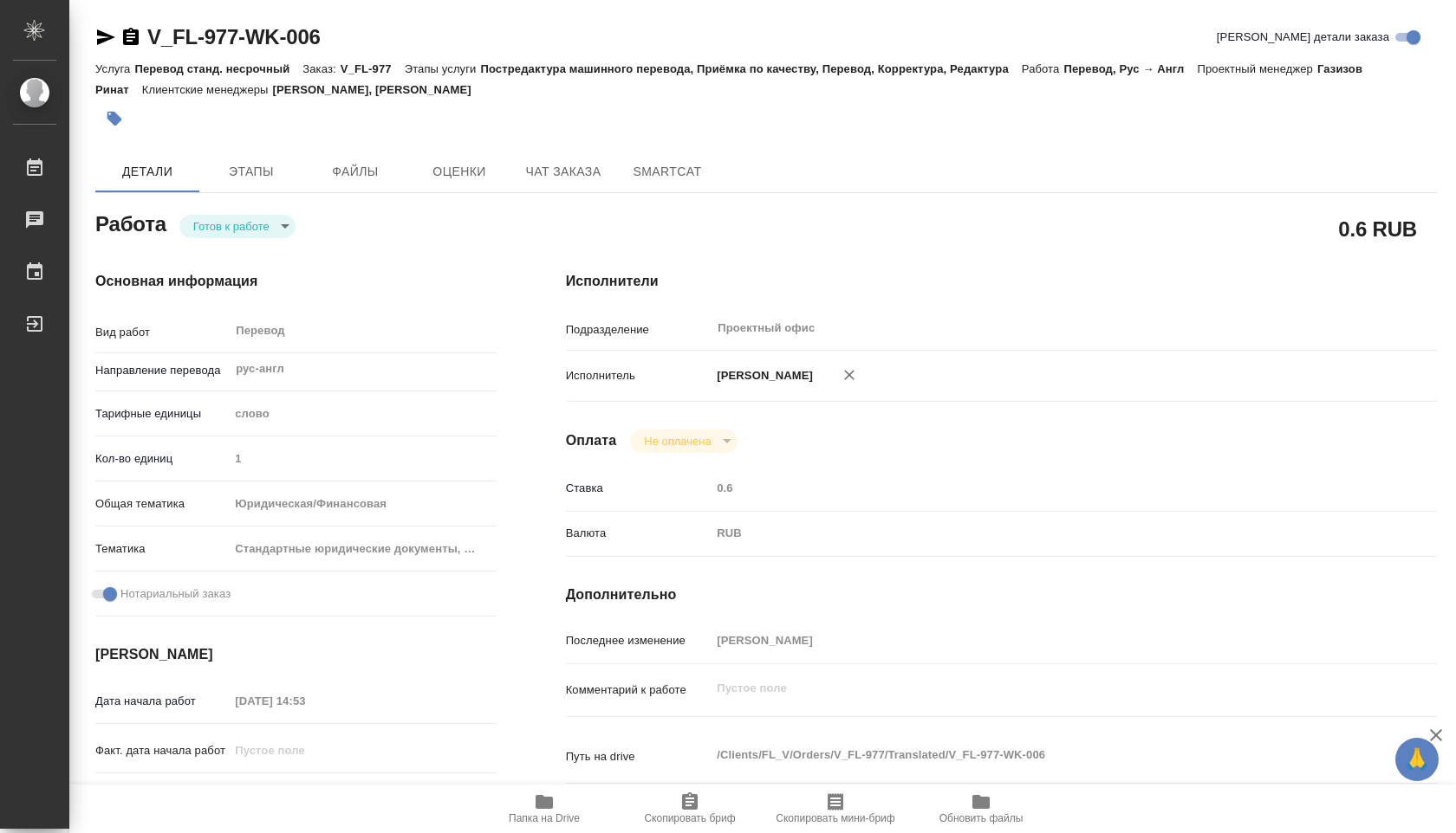
type textarea "x"
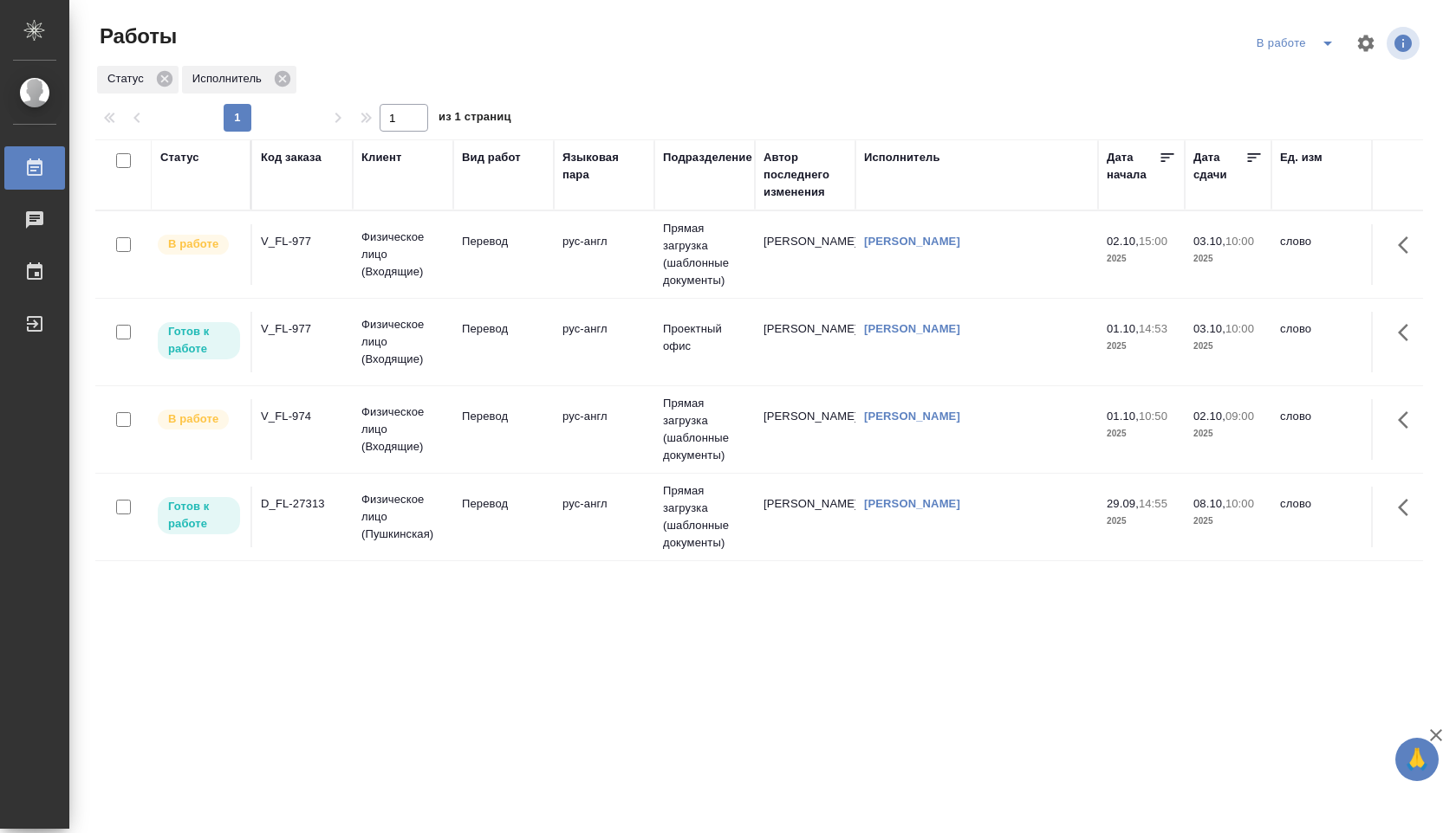
click at [704, 426] on td "Прямая загрузка (шаблонные документы)" at bounding box center [704, 429] width 100 height 87
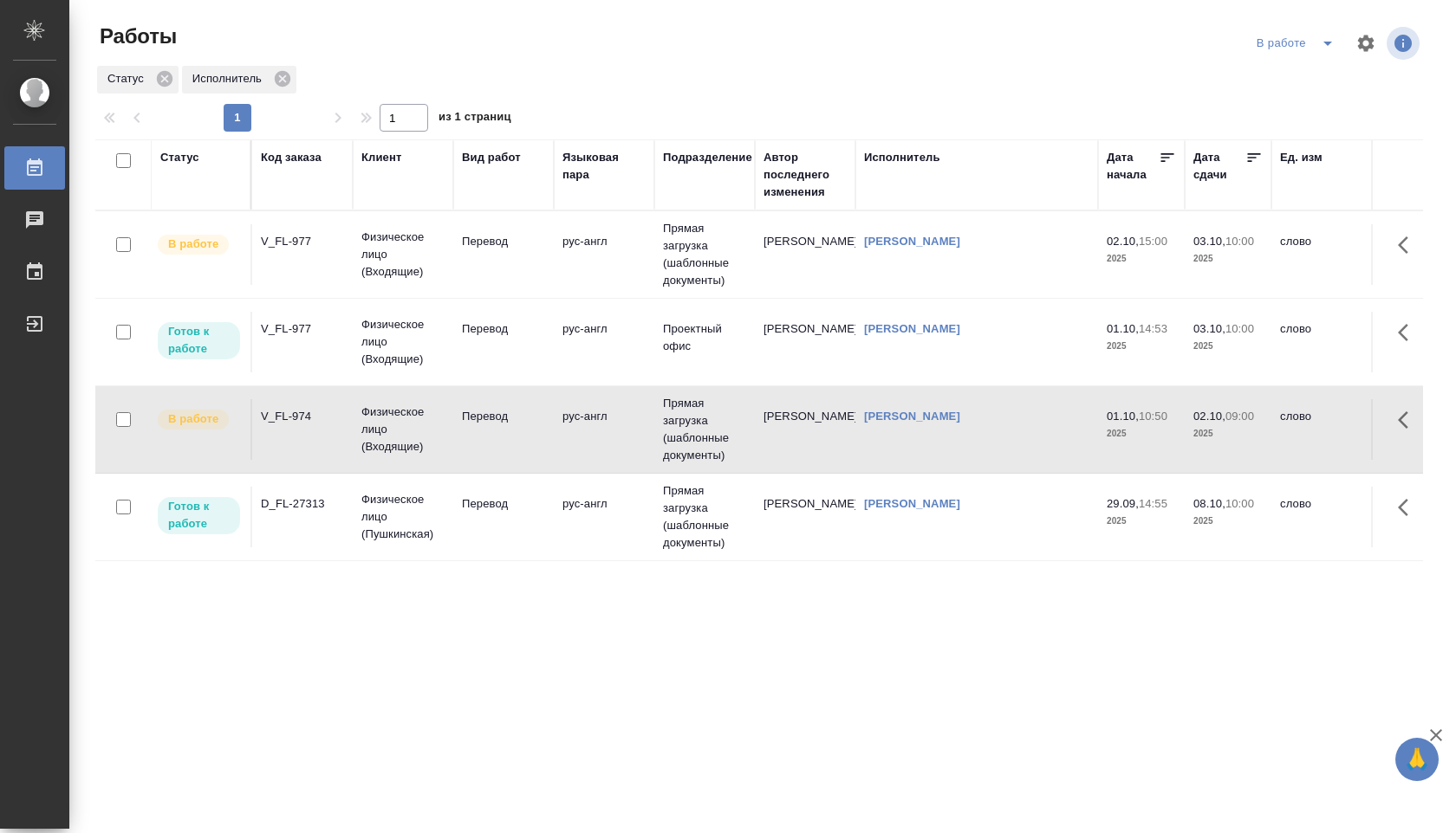
click at [704, 426] on td "Прямая загрузка (шаблонные документы)" at bounding box center [704, 429] width 100 height 87
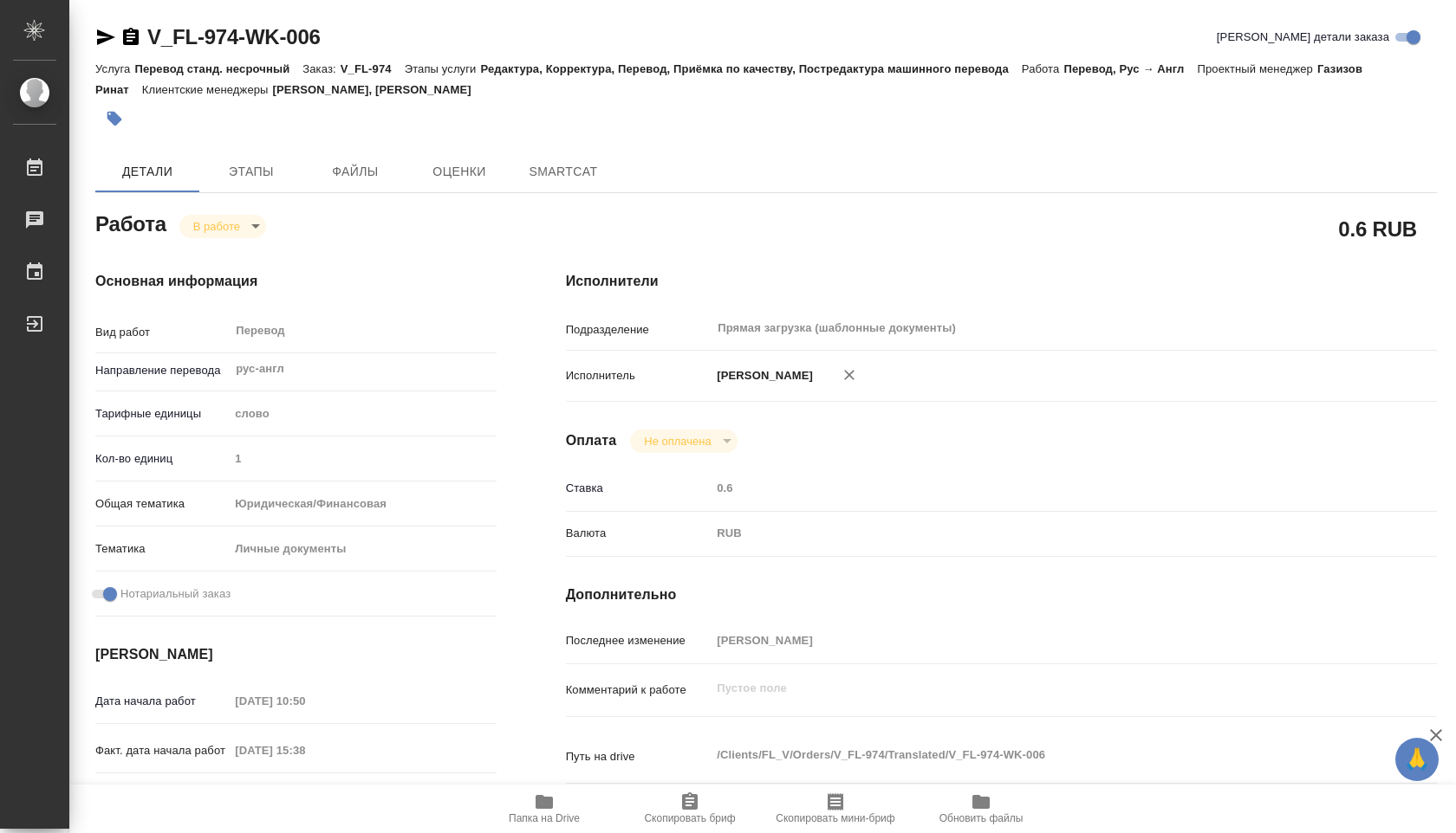
type textarea "x"
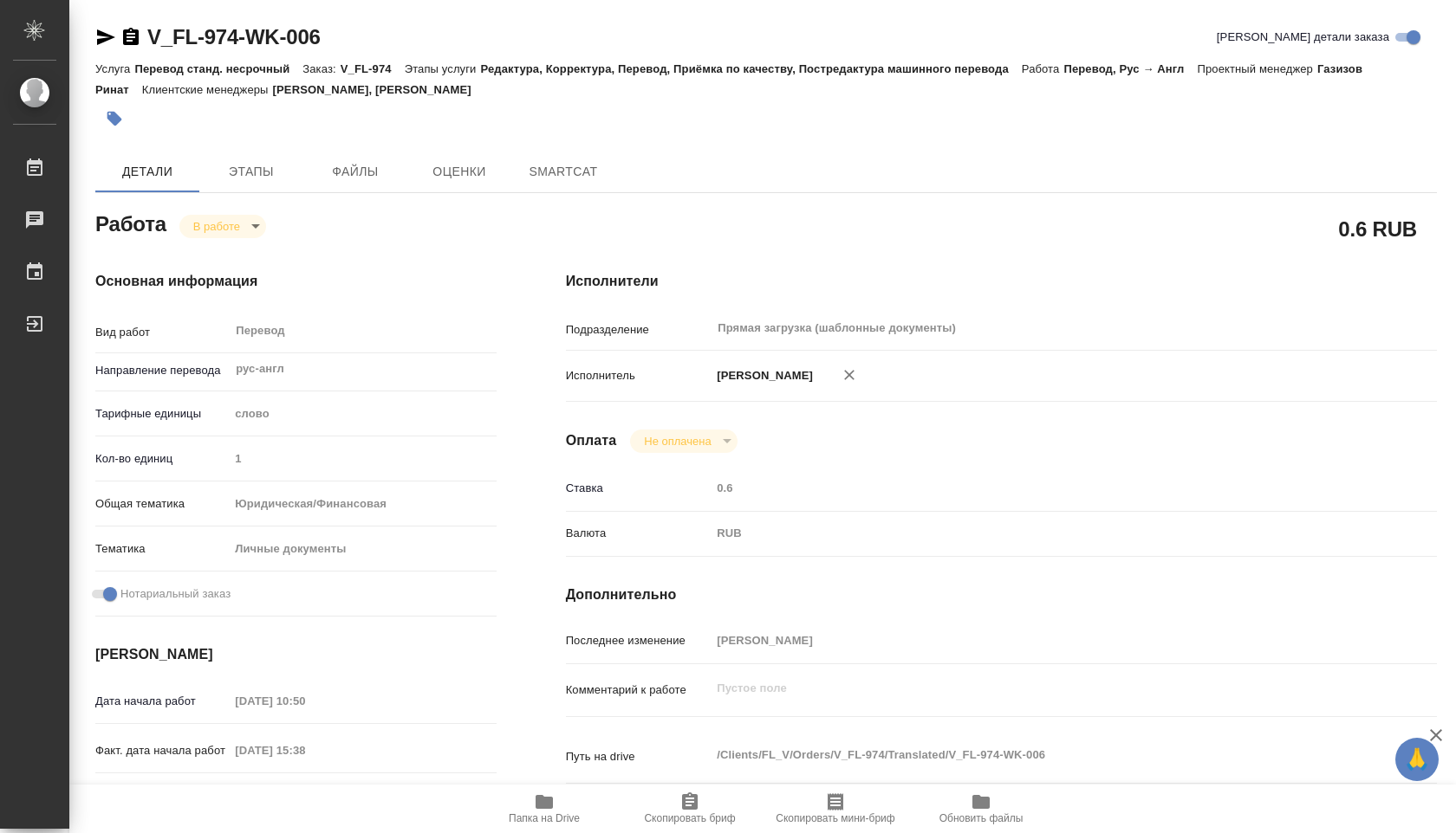
type textarea "x"
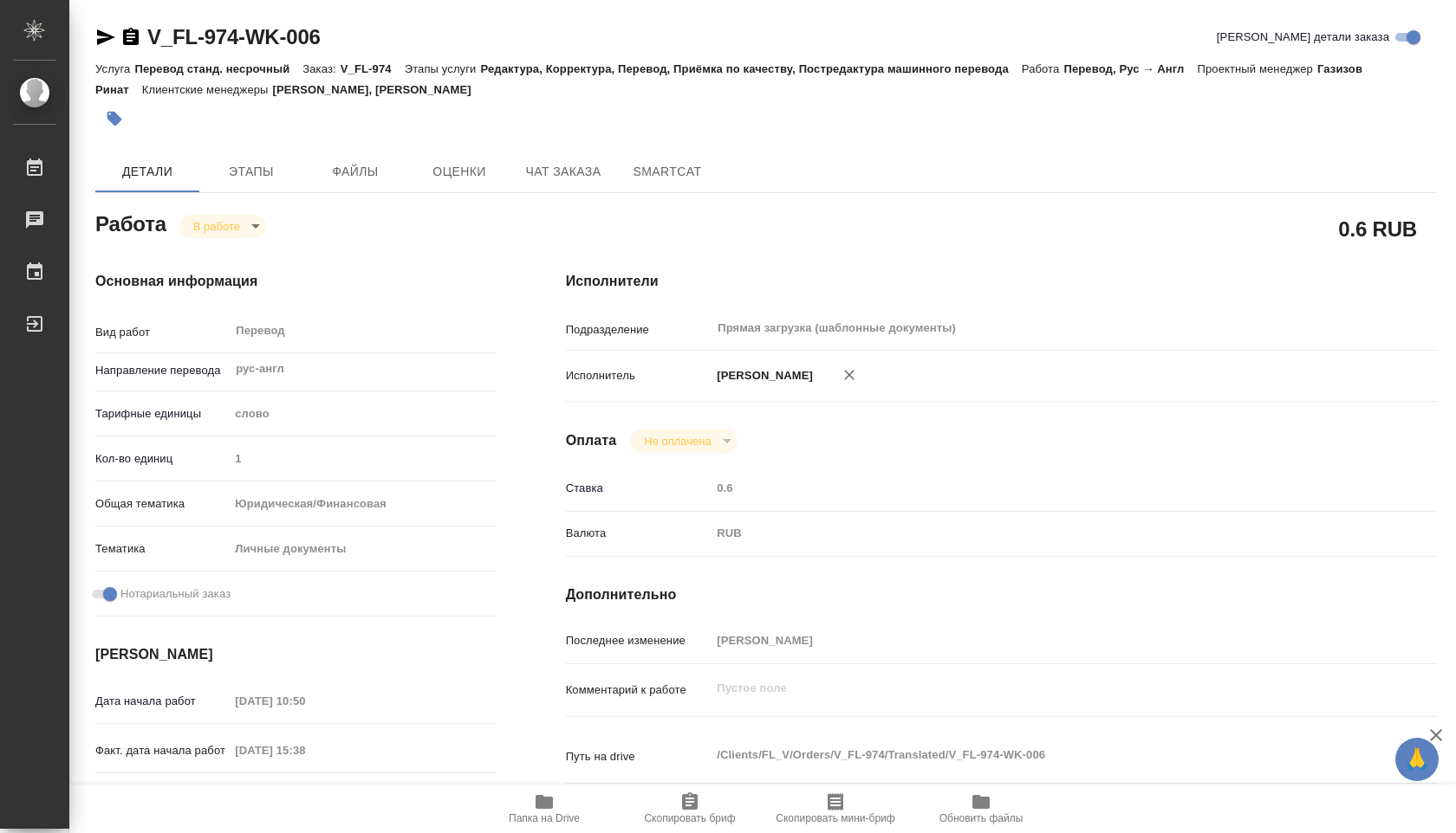
type textarea "x"
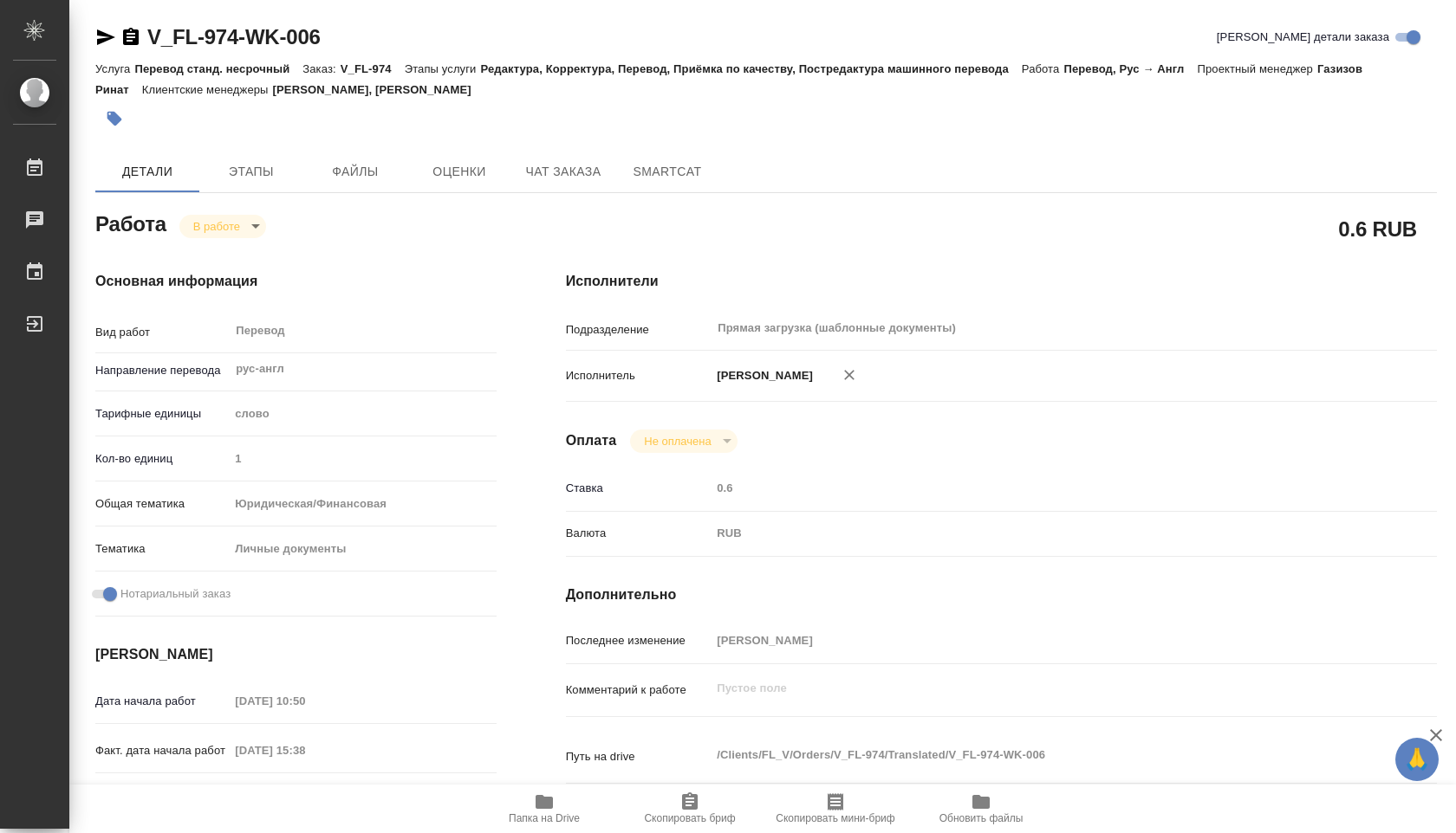
click at [233, 229] on body "🙏 .cls-1 fill:#fff; AWATERA [PERSON_NAME] Чаты График Выйти V_FL-974-WK-006 Кра…" at bounding box center [728, 416] width 1456 height 833
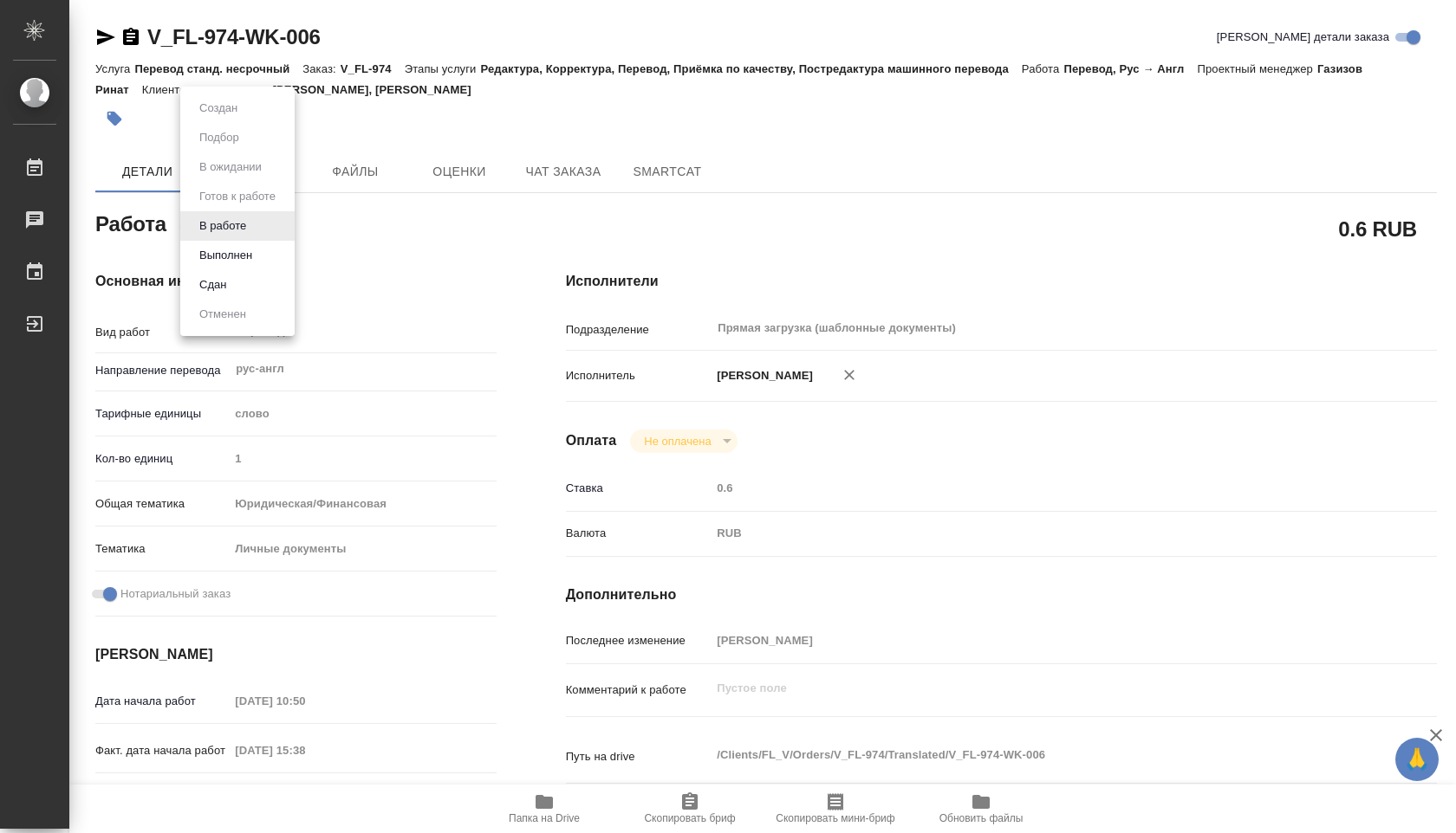
type textarea "x"
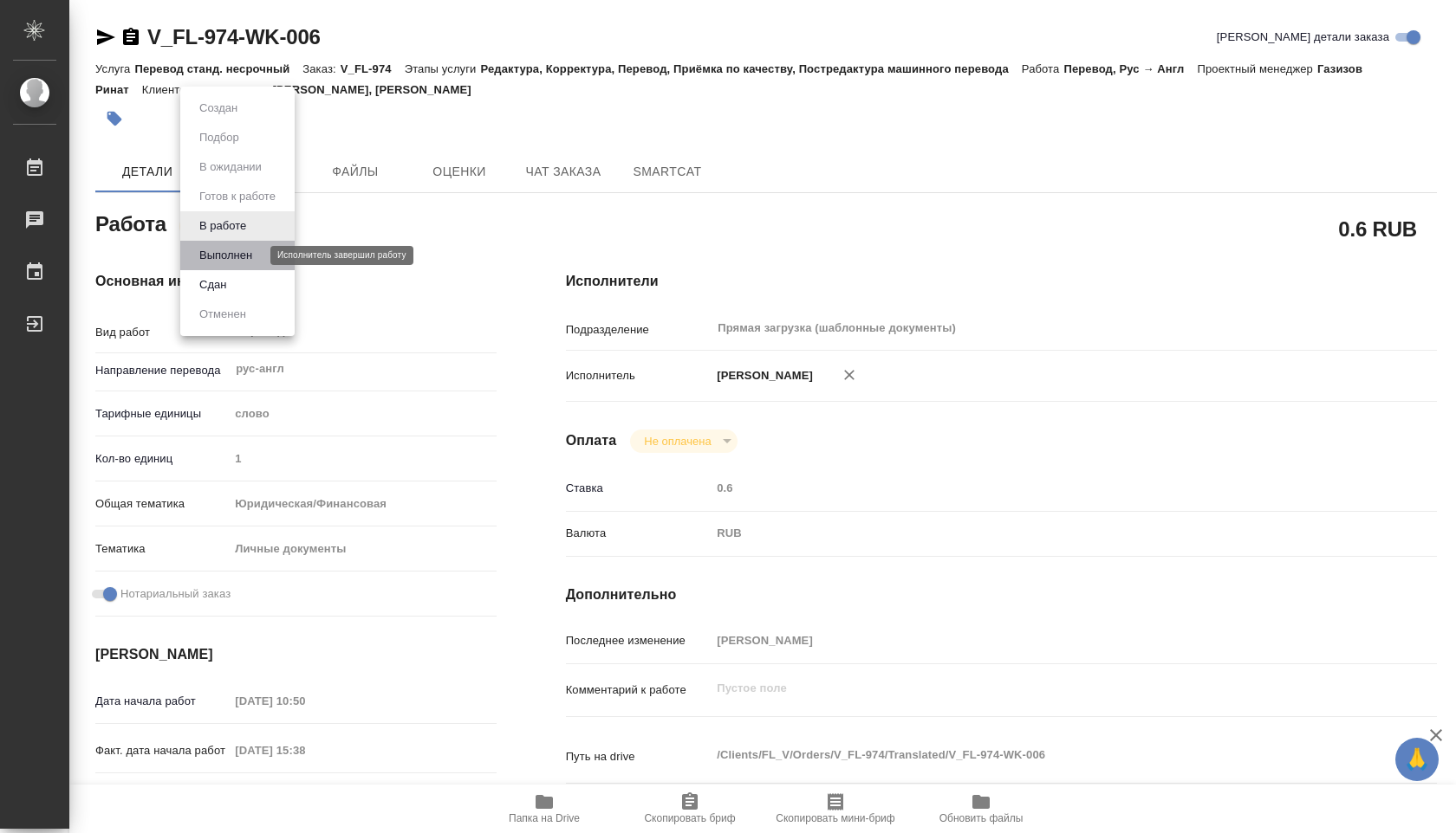
click at [237, 248] on button "Выполнен" at bounding box center [226, 255] width 63 height 19
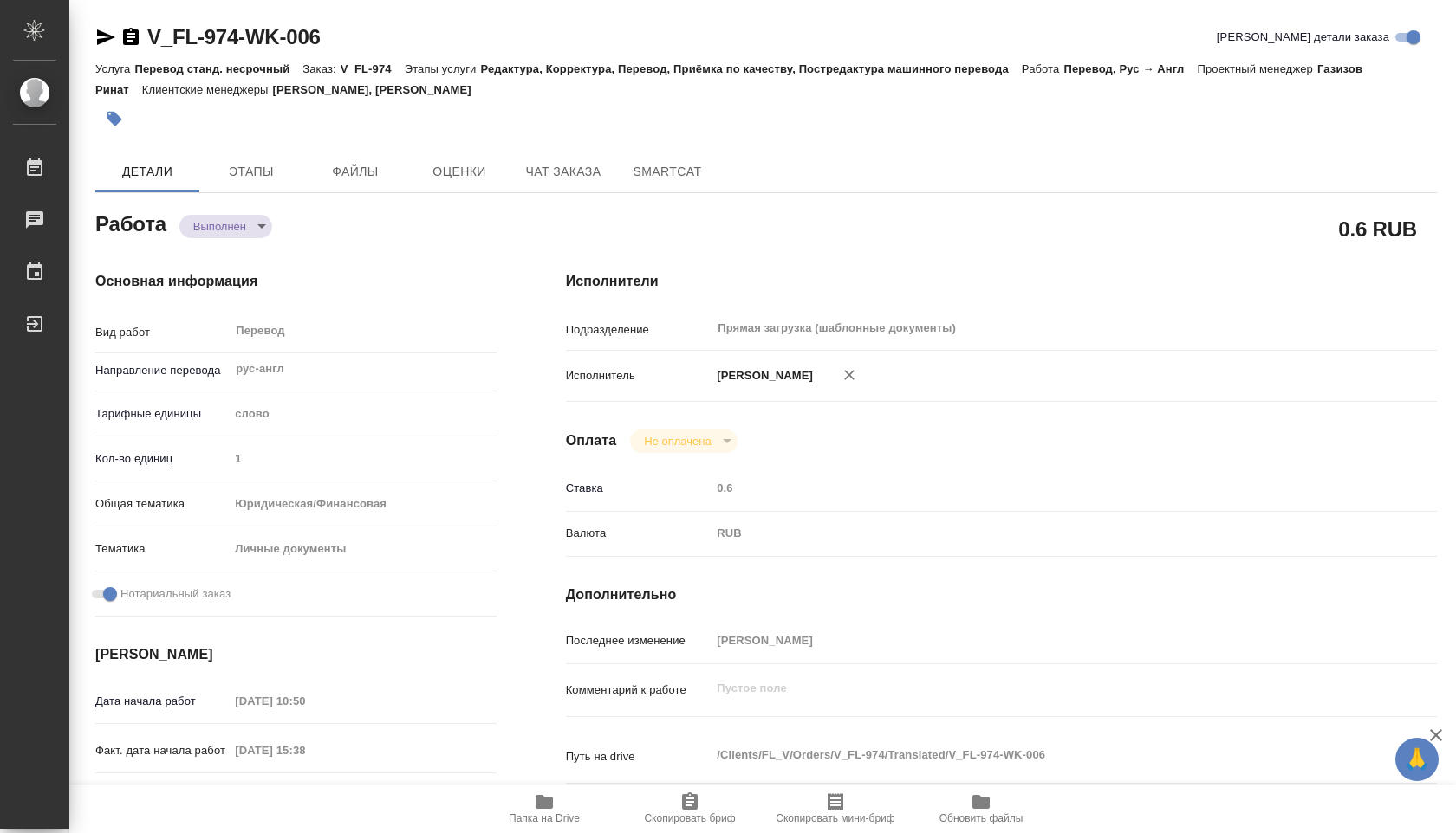
type textarea "x"
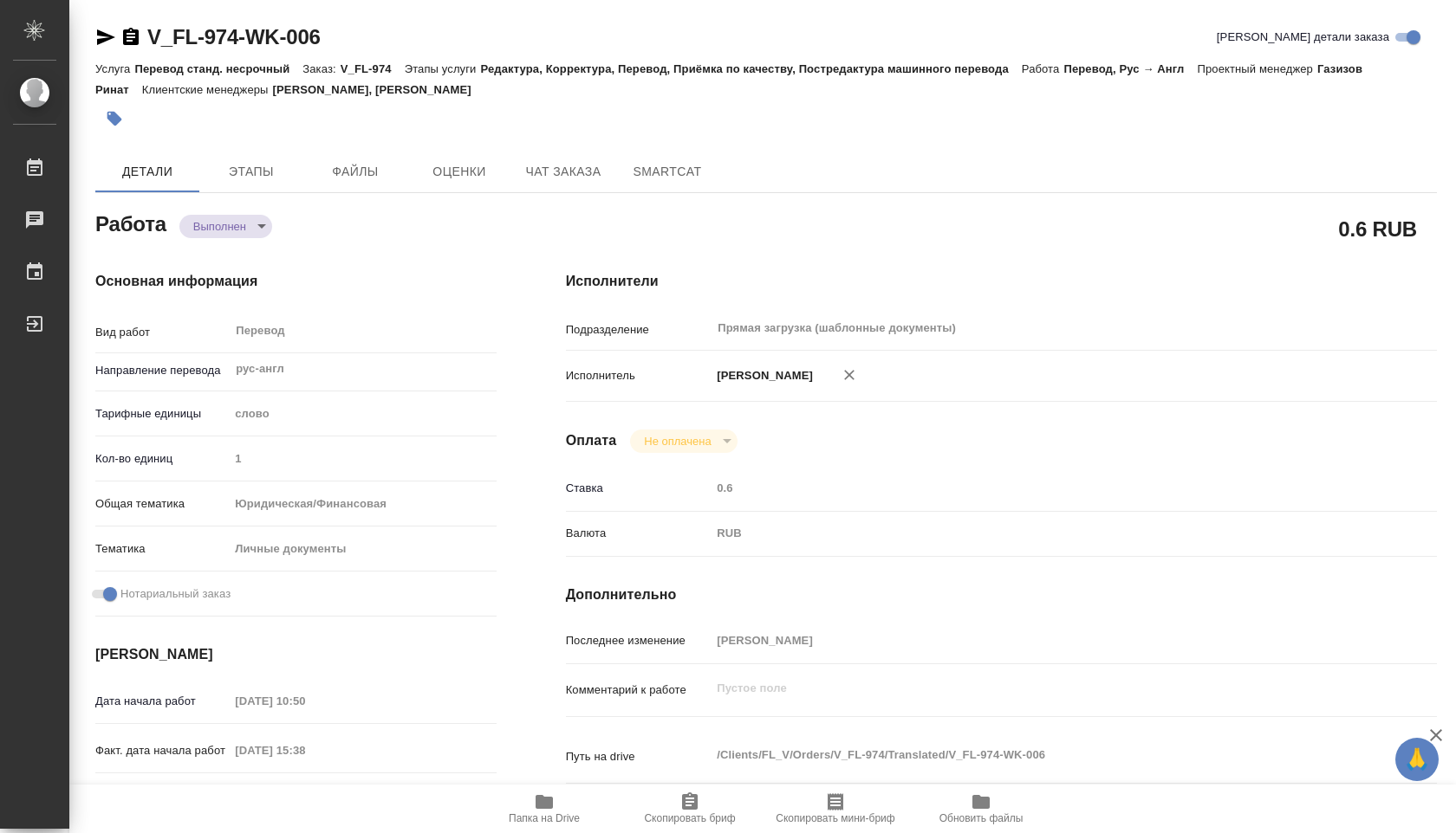
type textarea "x"
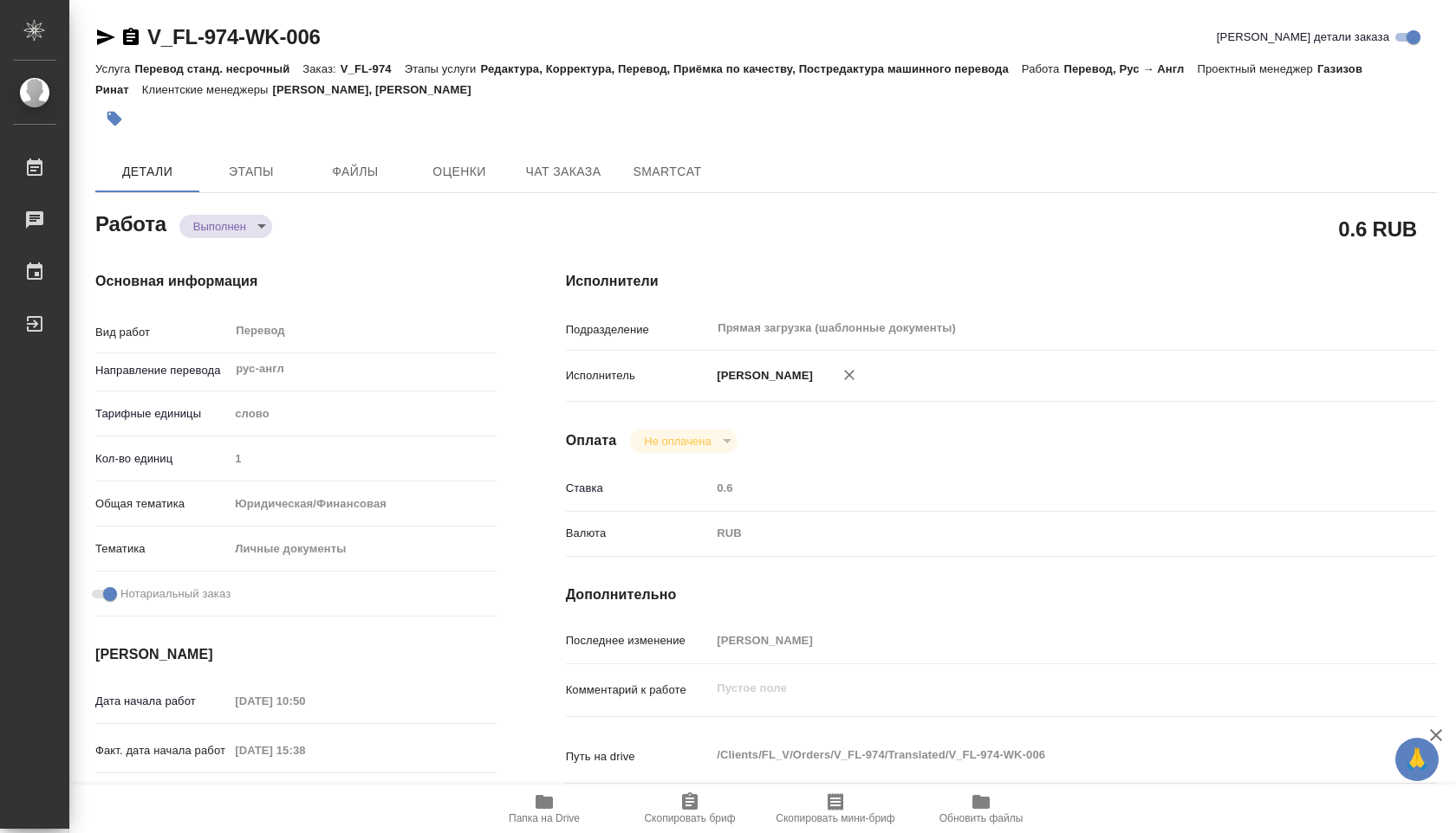
type textarea "x"
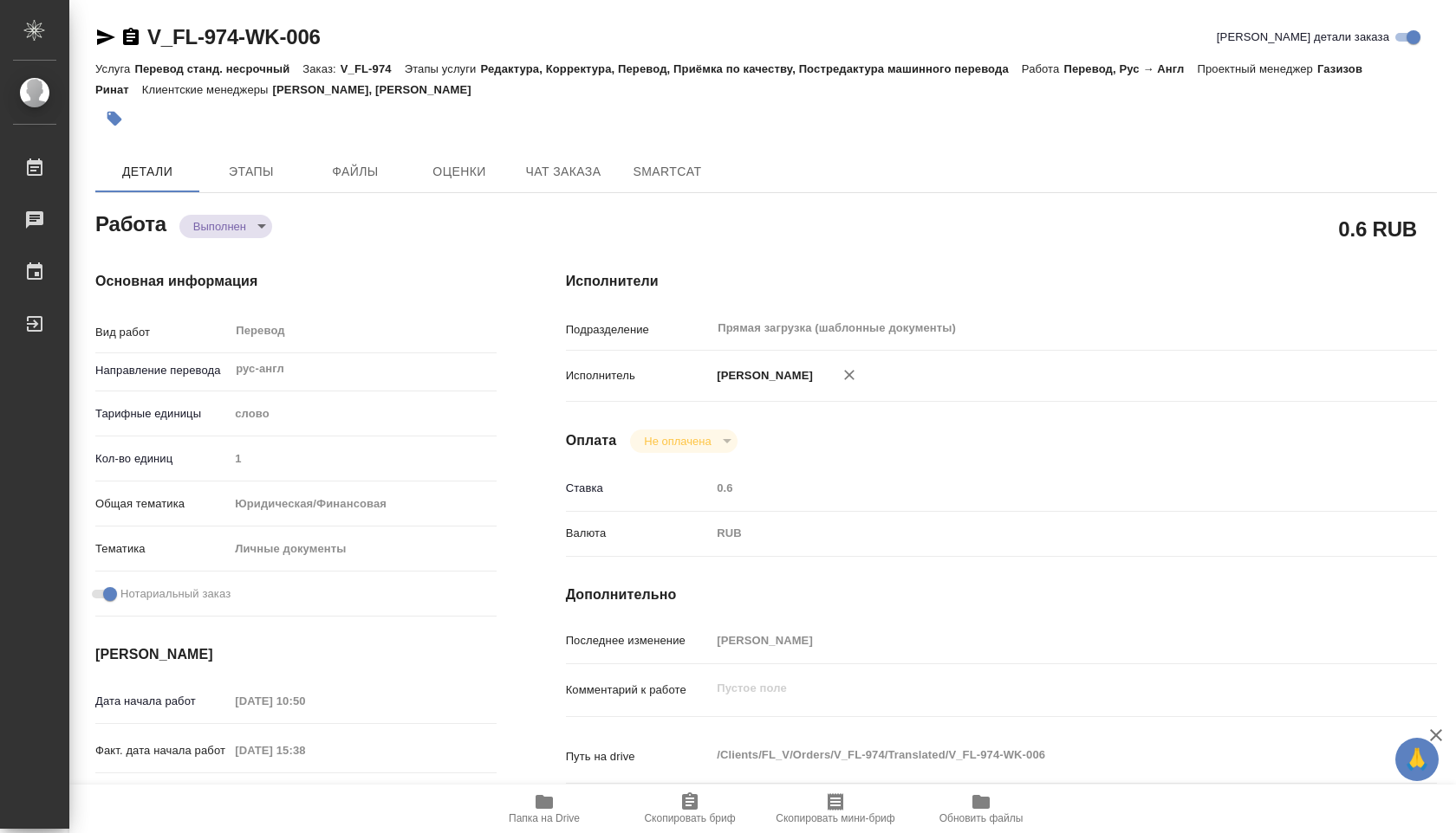
type textarea "x"
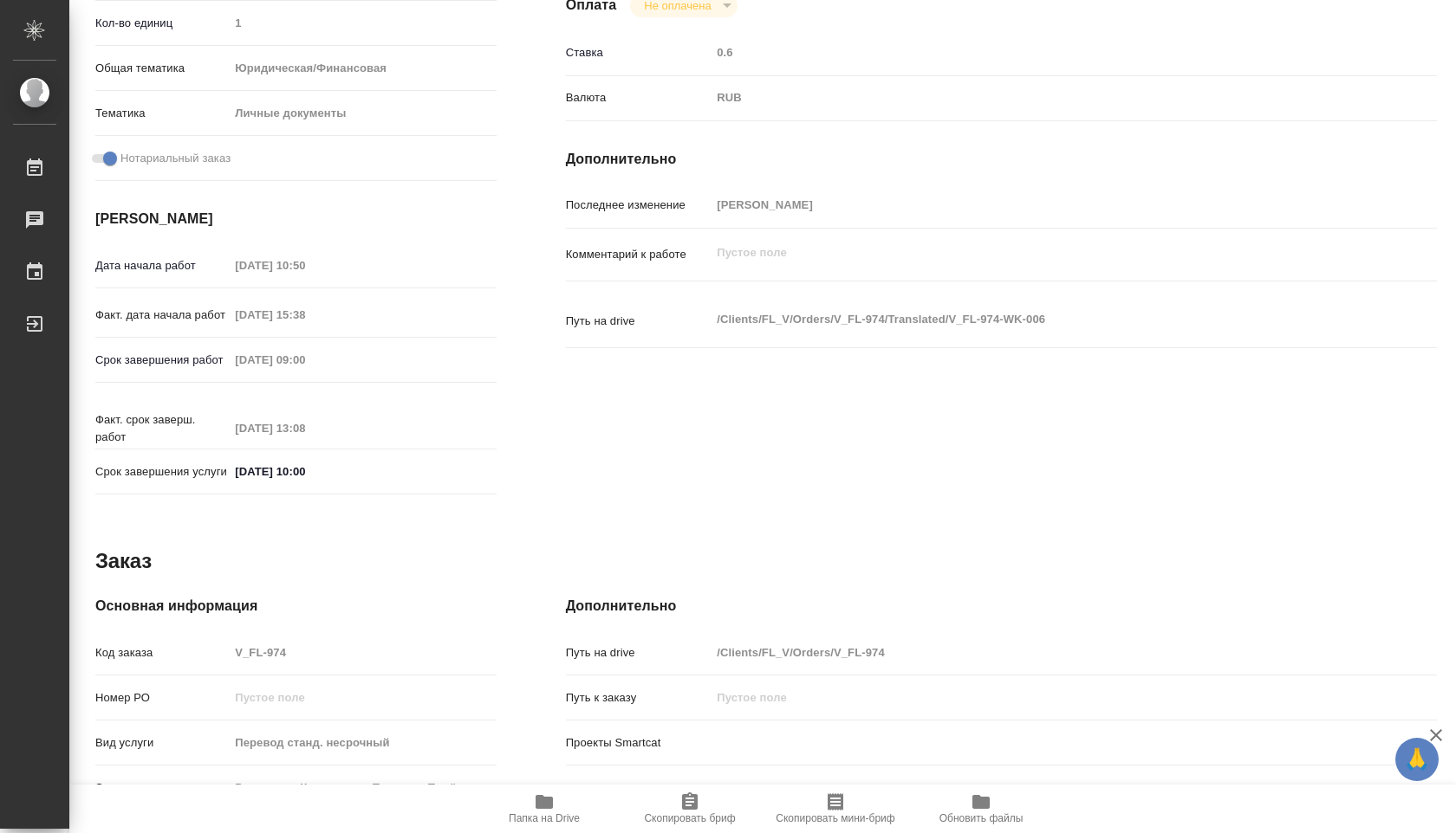
type textarea "x"
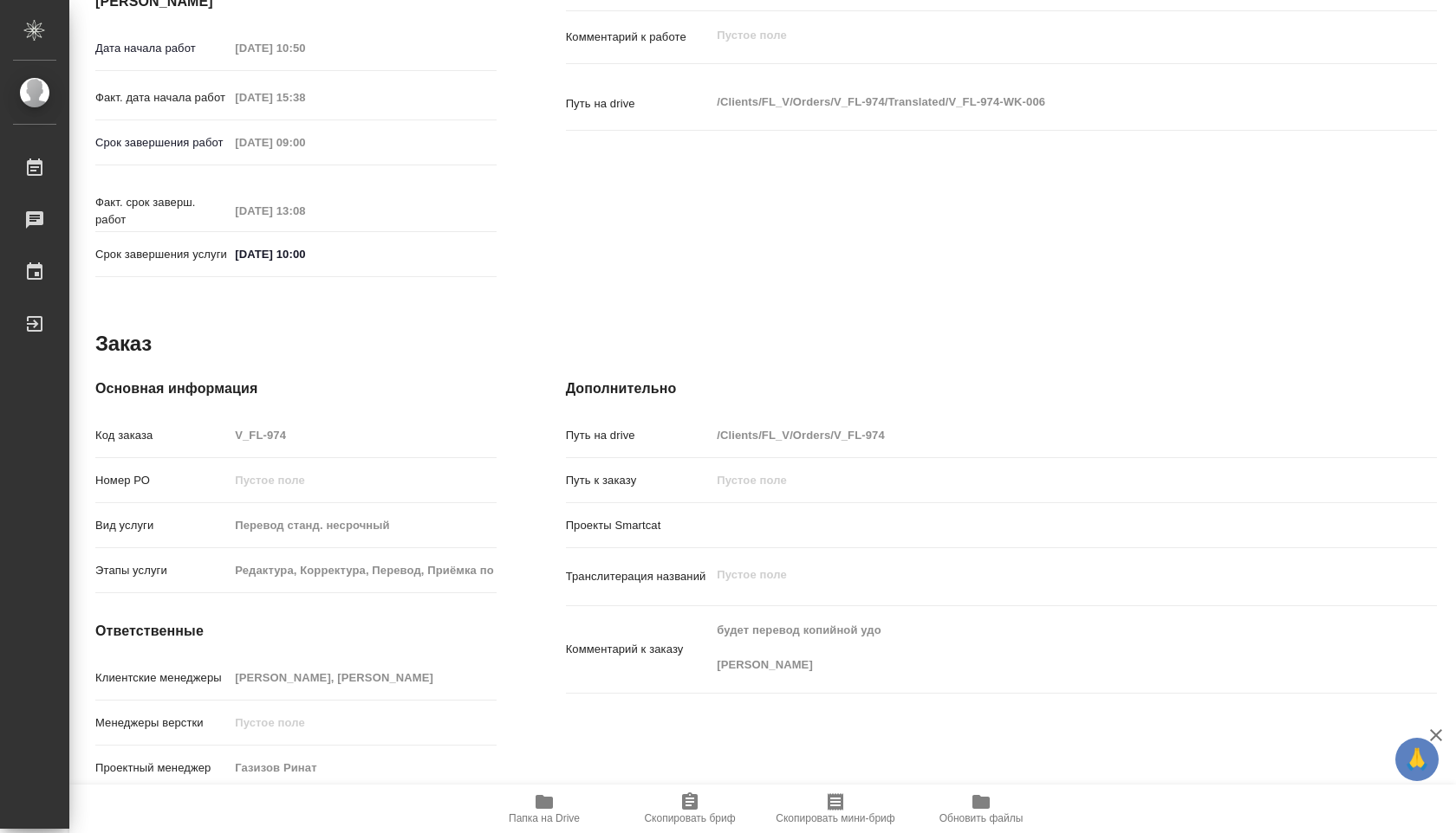
scroll to position [658, 0]
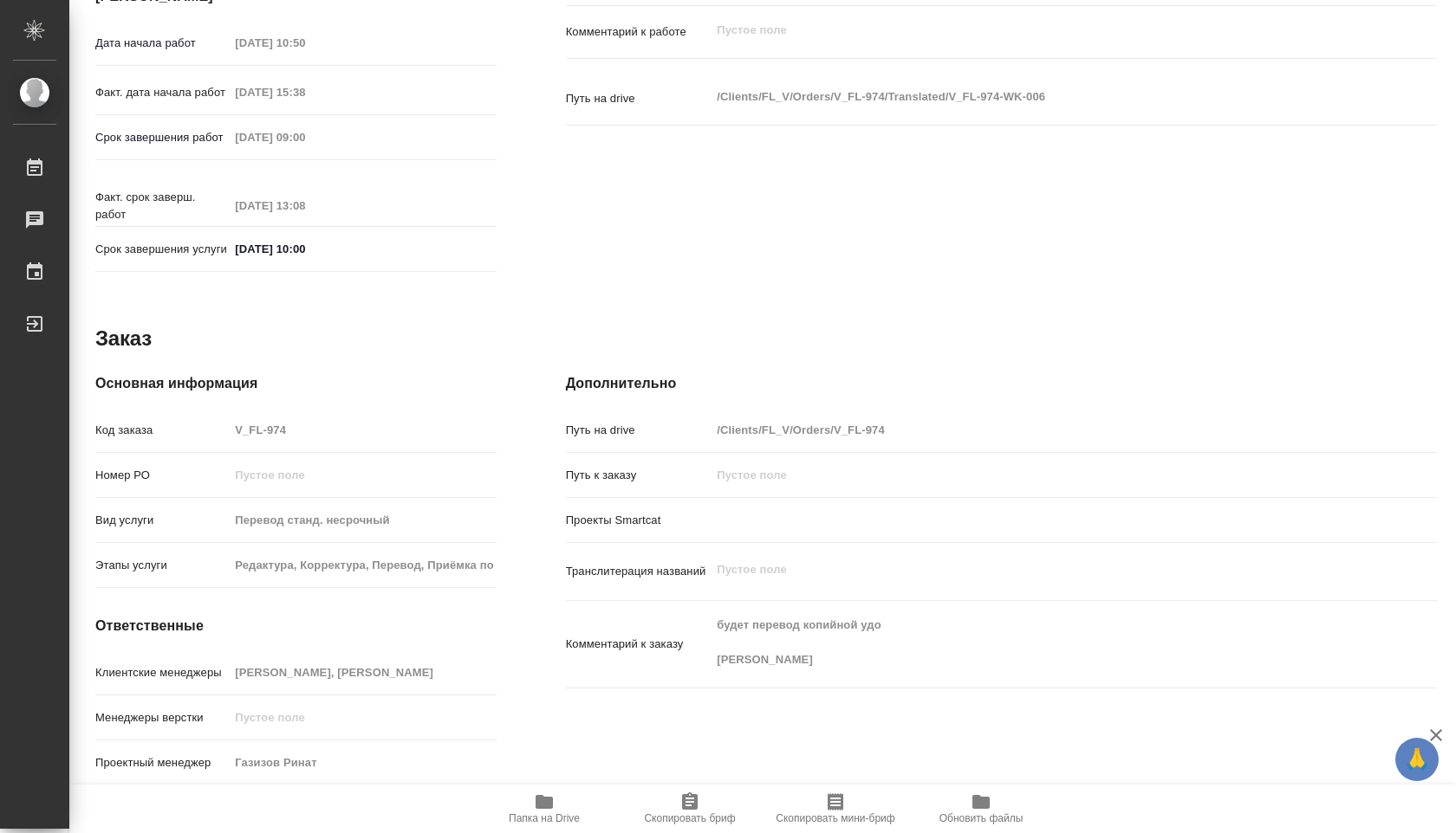
click at [555, 815] on span "Папка на Drive" at bounding box center [544, 819] width 71 height 12
